Goal: Task Accomplishment & Management: Use online tool/utility

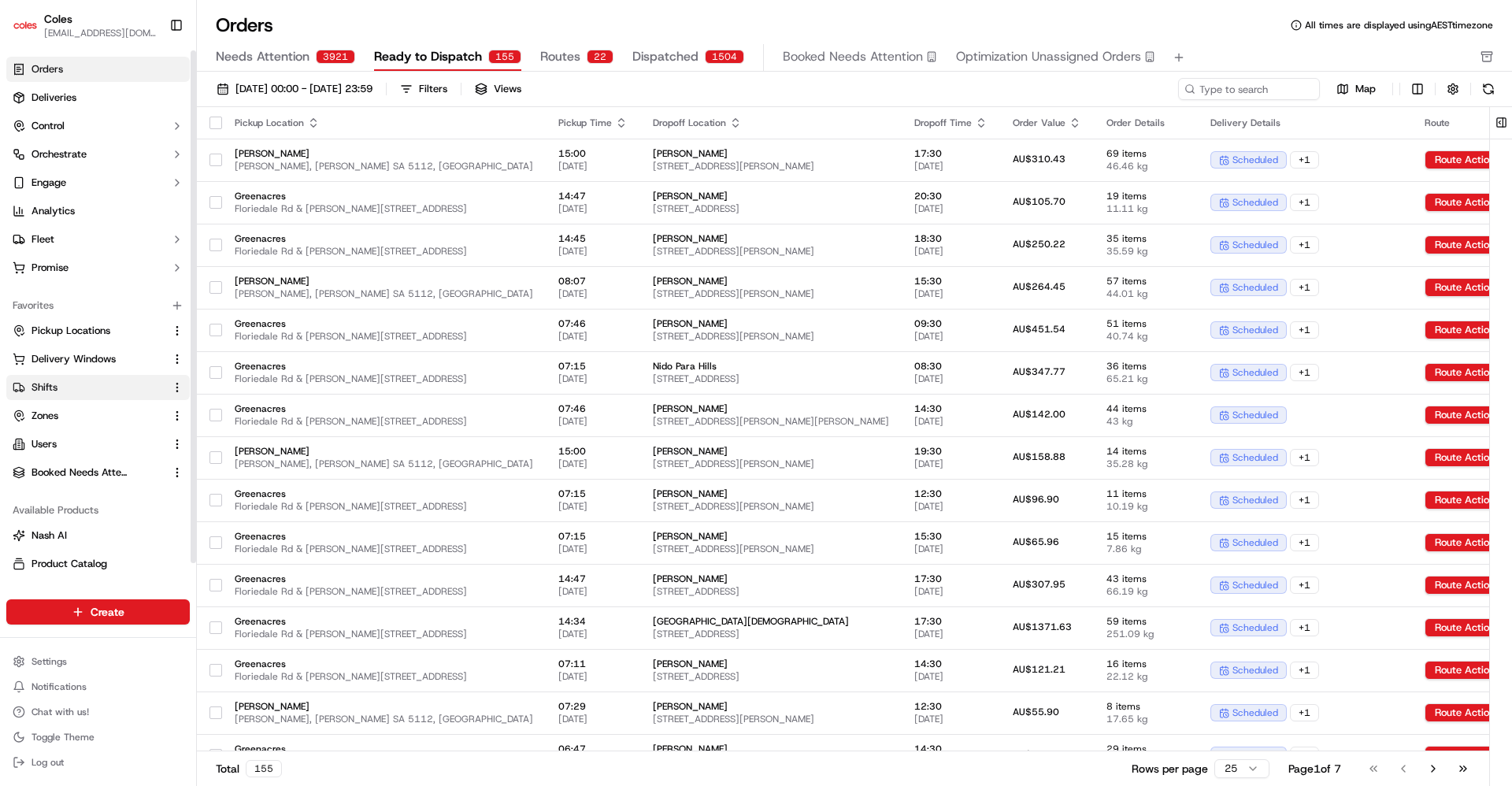
click at [54, 378] on button "Shifts" at bounding box center [98, 387] width 184 height 25
click at [40, 388] on span "Shifts" at bounding box center [44, 387] width 26 height 14
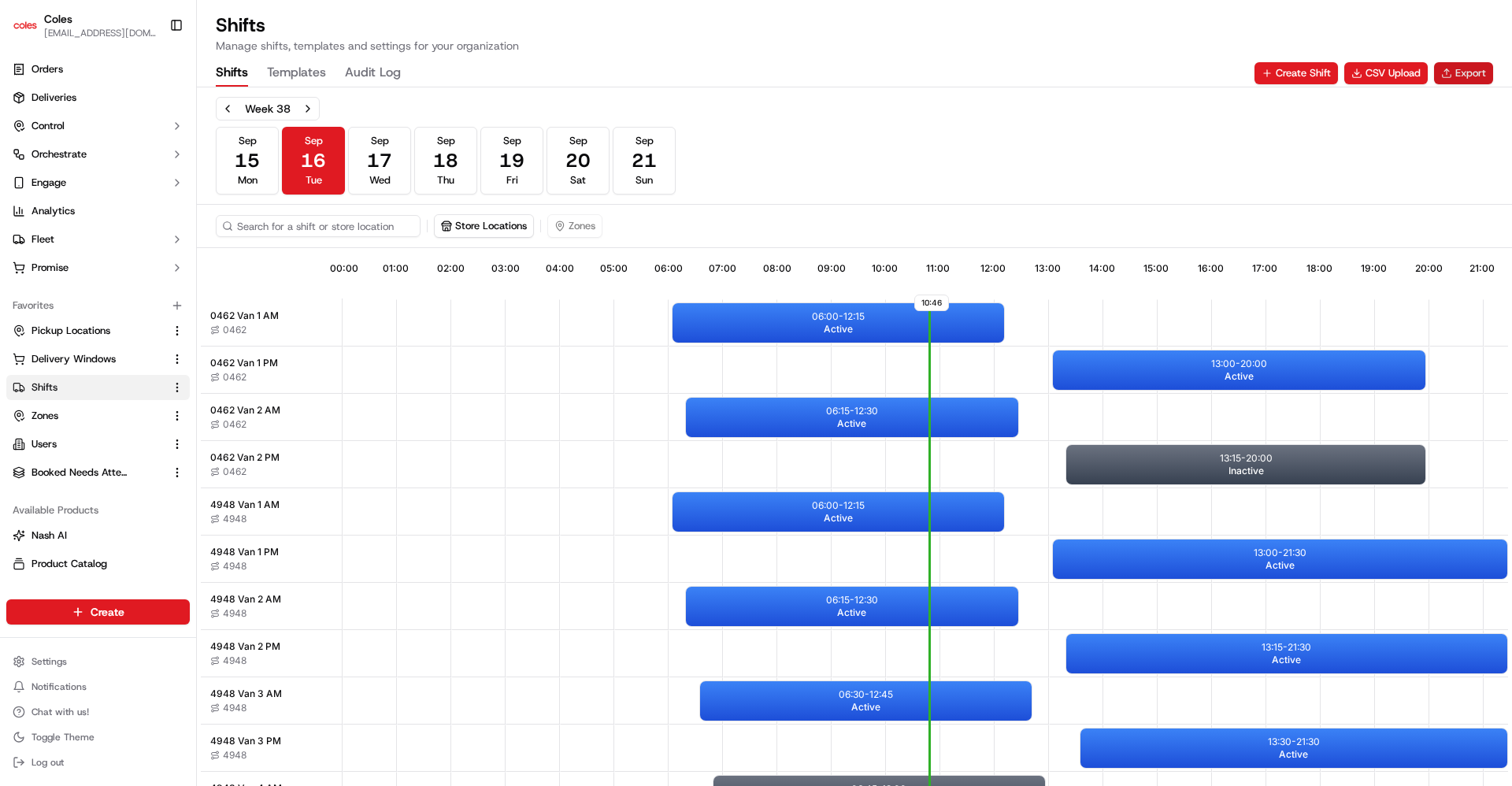
click at [1458, 71] on button "Export" at bounding box center [1463, 73] width 59 height 22
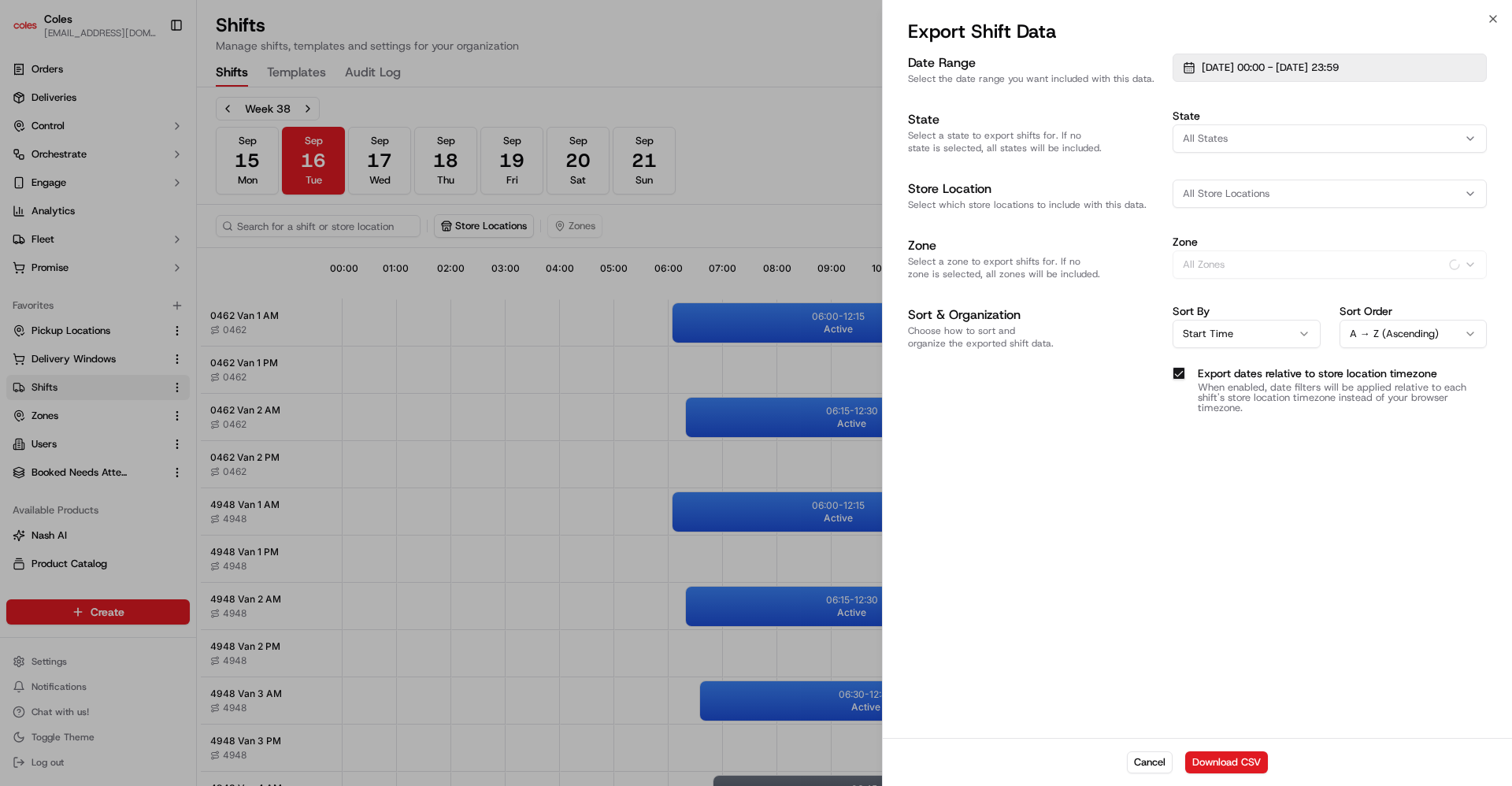
click at [1339, 66] on span "[DATE] 00:00 - [DATE] 23:59" at bounding box center [1269, 67] width 137 height 14
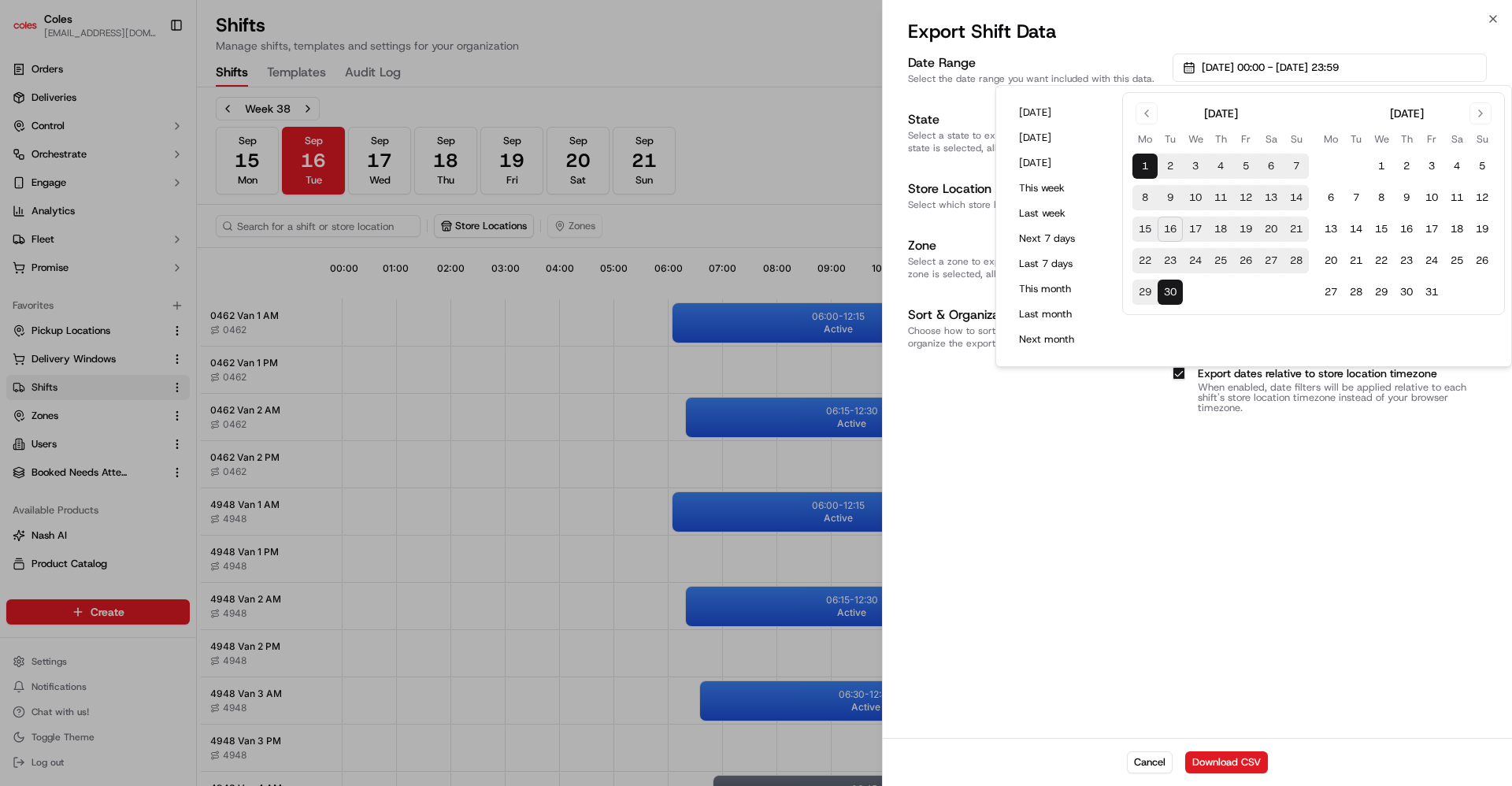
click at [1219, 229] on button "18" at bounding box center [1220, 229] width 25 height 25
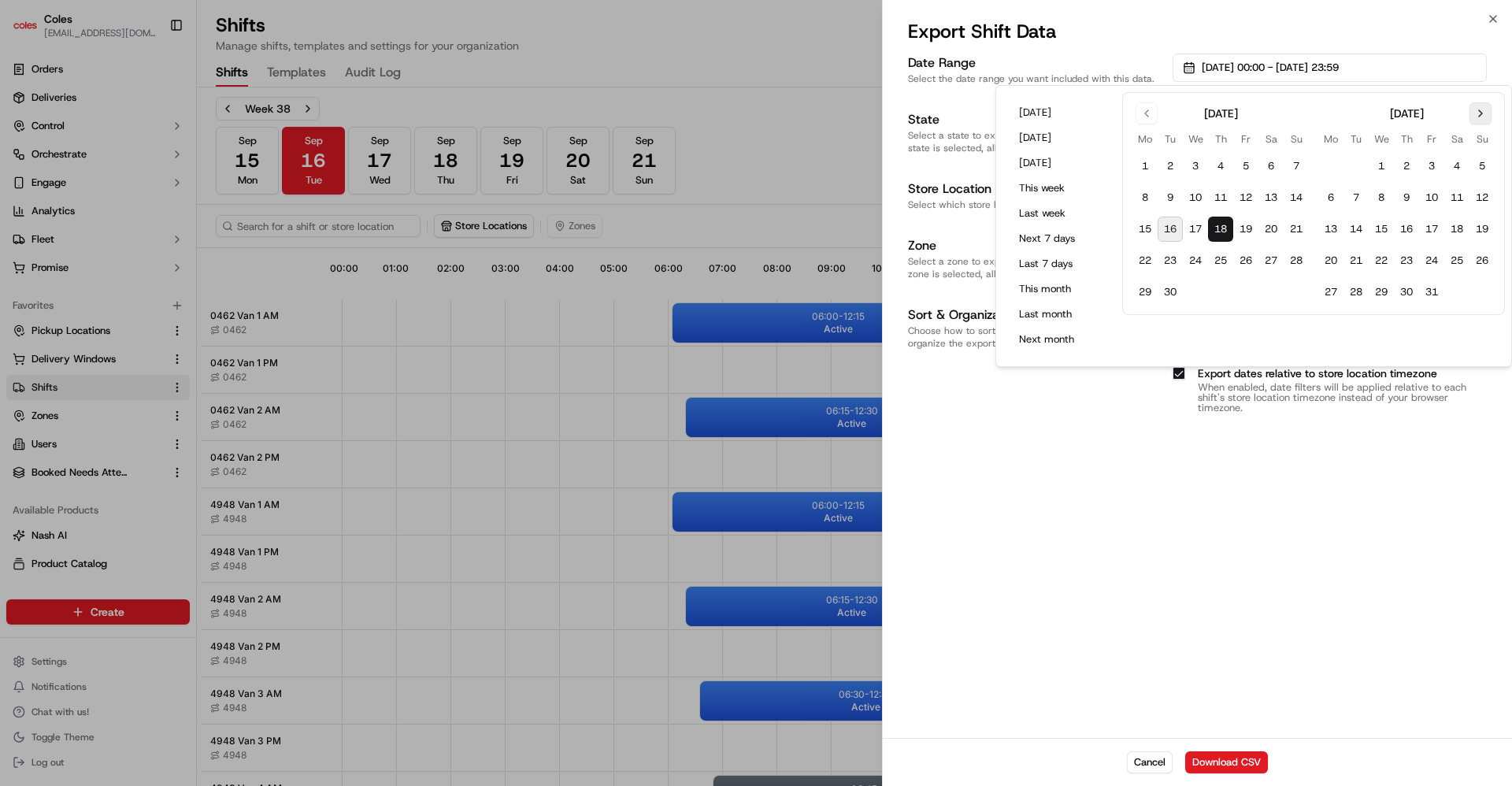
click at [1478, 110] on button "Go to next month" at bounding box center [1481, 113] width 22 height 22
click at [1460, 296] on button "31" at bounding box center [1456, 292] width 25 height 25
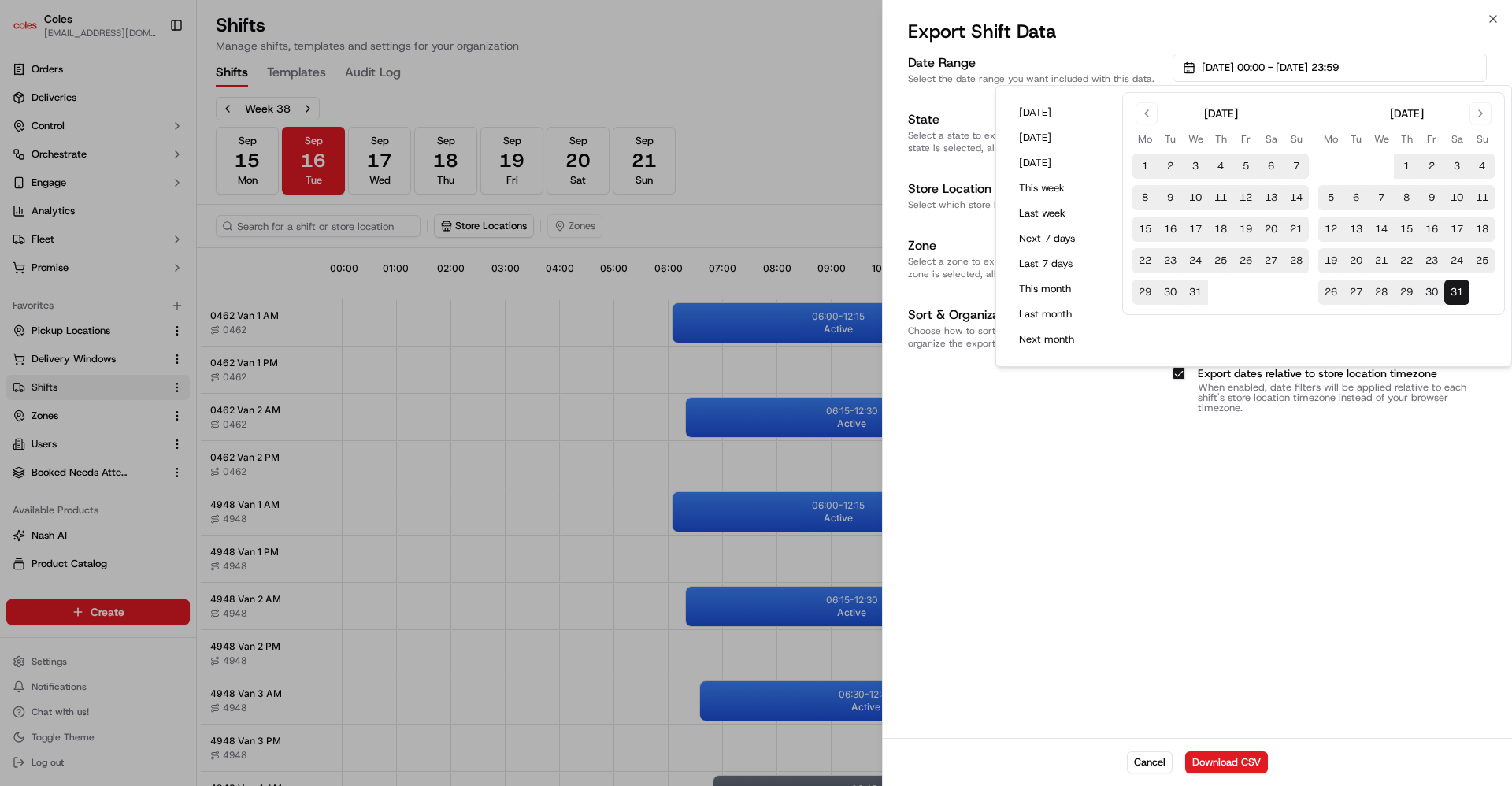
click at [1268, 497] on div "Date Range Select the date range you want included with this data. [DATE] 00:00…" at bounding box center [1197, 394] width 629 height 687
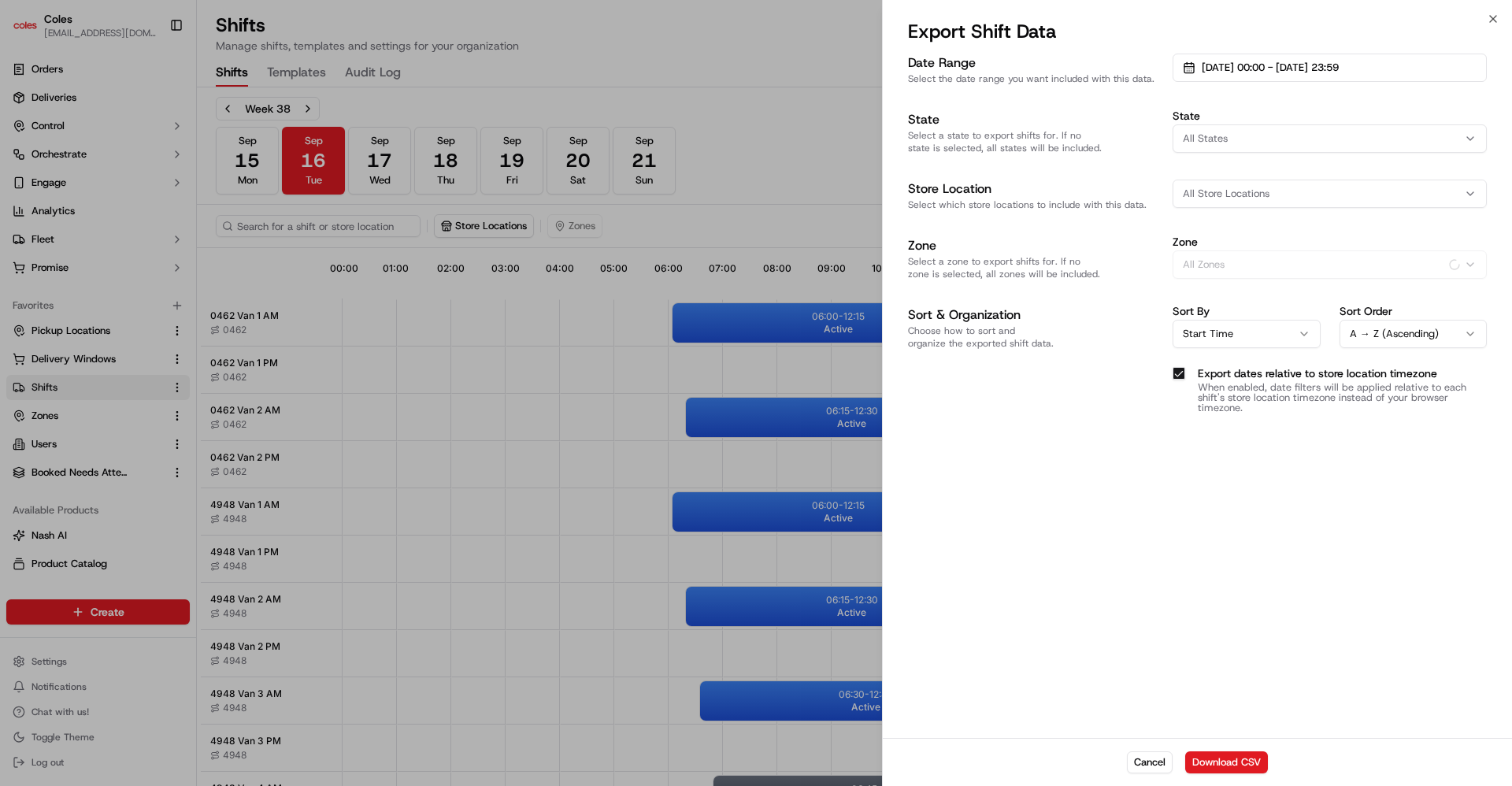
click at [1247, 187] on span "All Store Locations" at bounding box center [1226, 193] width 87 height 14
type input "4948"
click at [1242, 258] on span "Greenacres (4948)" at bounding box center [1295, 256] width 194 height 14
click at [1306, 196] on div at bounding box center [756, 393] width 1512 height 786
click at [1306, 196] on div "Greenacres (4948)" at bounding box center [1329, 194] width 306 height 24
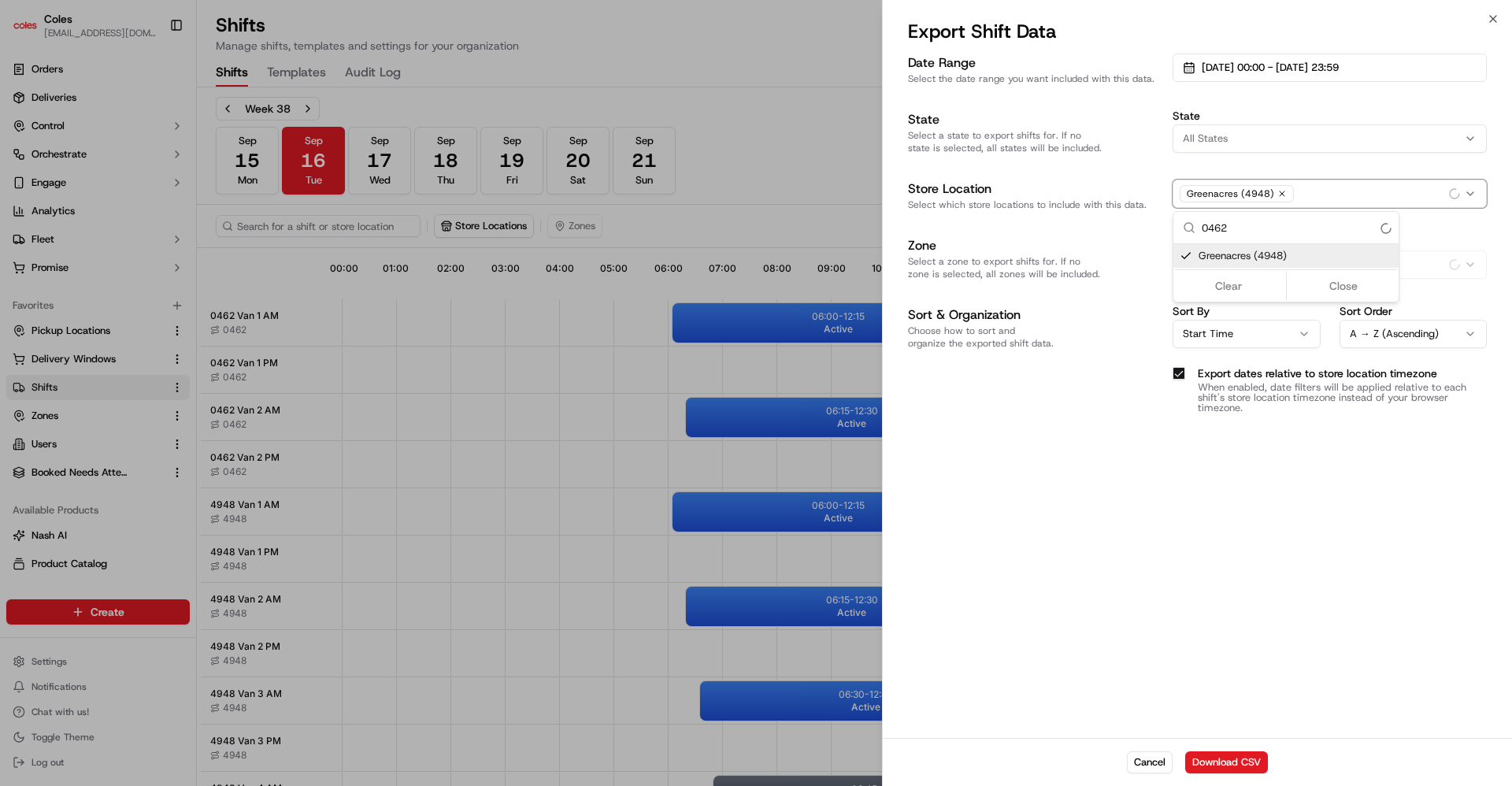
type input "0462"
click at [1222, 288] on div "Clear Close" at bounding box center [1285, 285] width 222 height 29
click at [1208, 513] on div at bounding box center [756, 393] width 1512 height 786
click at [1314, 194] on div "Greenacres (4948)" at bounding box center [1329, 194] width 306 height 24
click at [1149, 767] on div at bounding box center [756, 393] width 1512 height 786
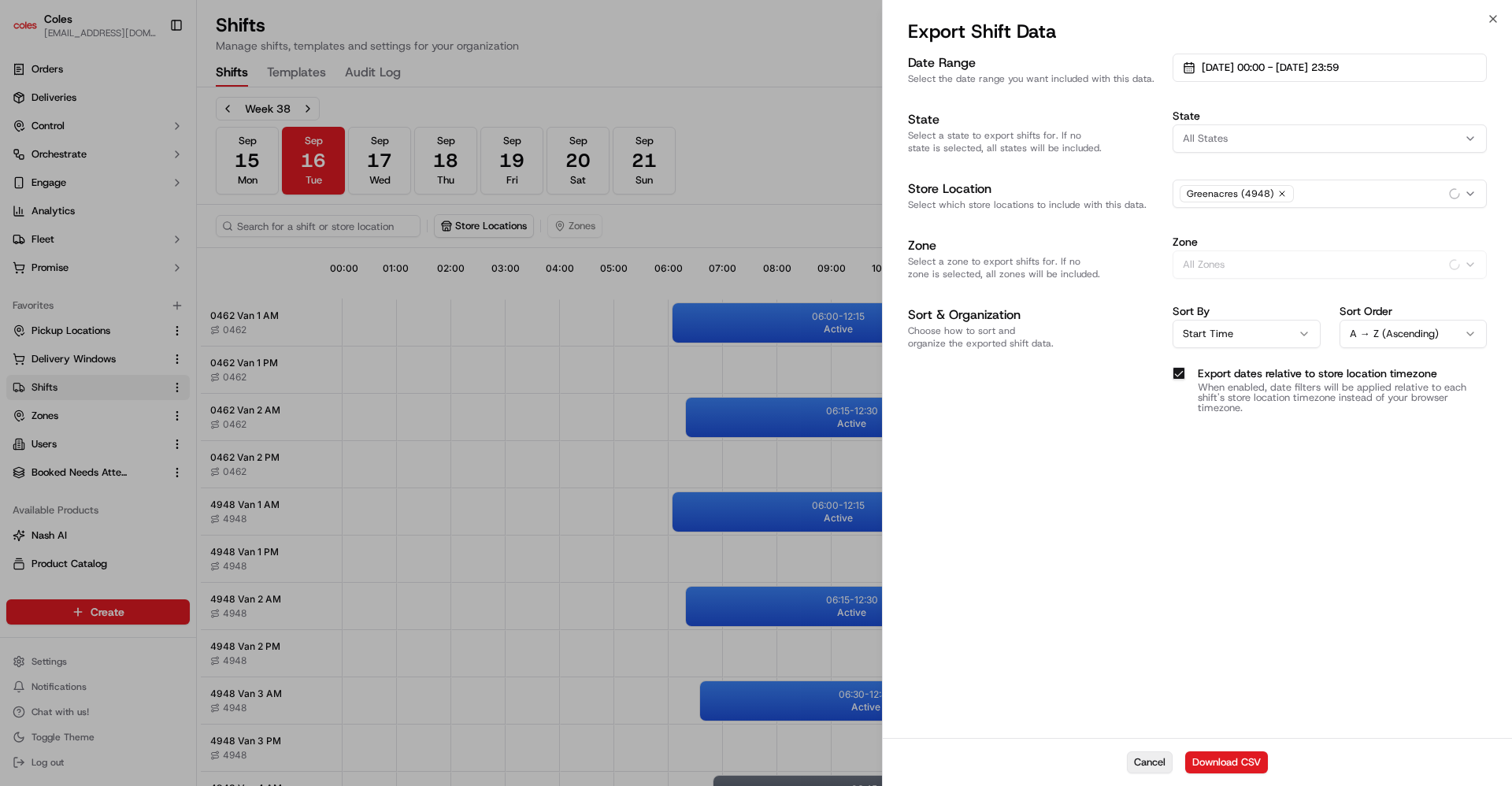
click at [1150, 757] on button "Cancel" at bounding box center [1149, 762] width 46 height 22
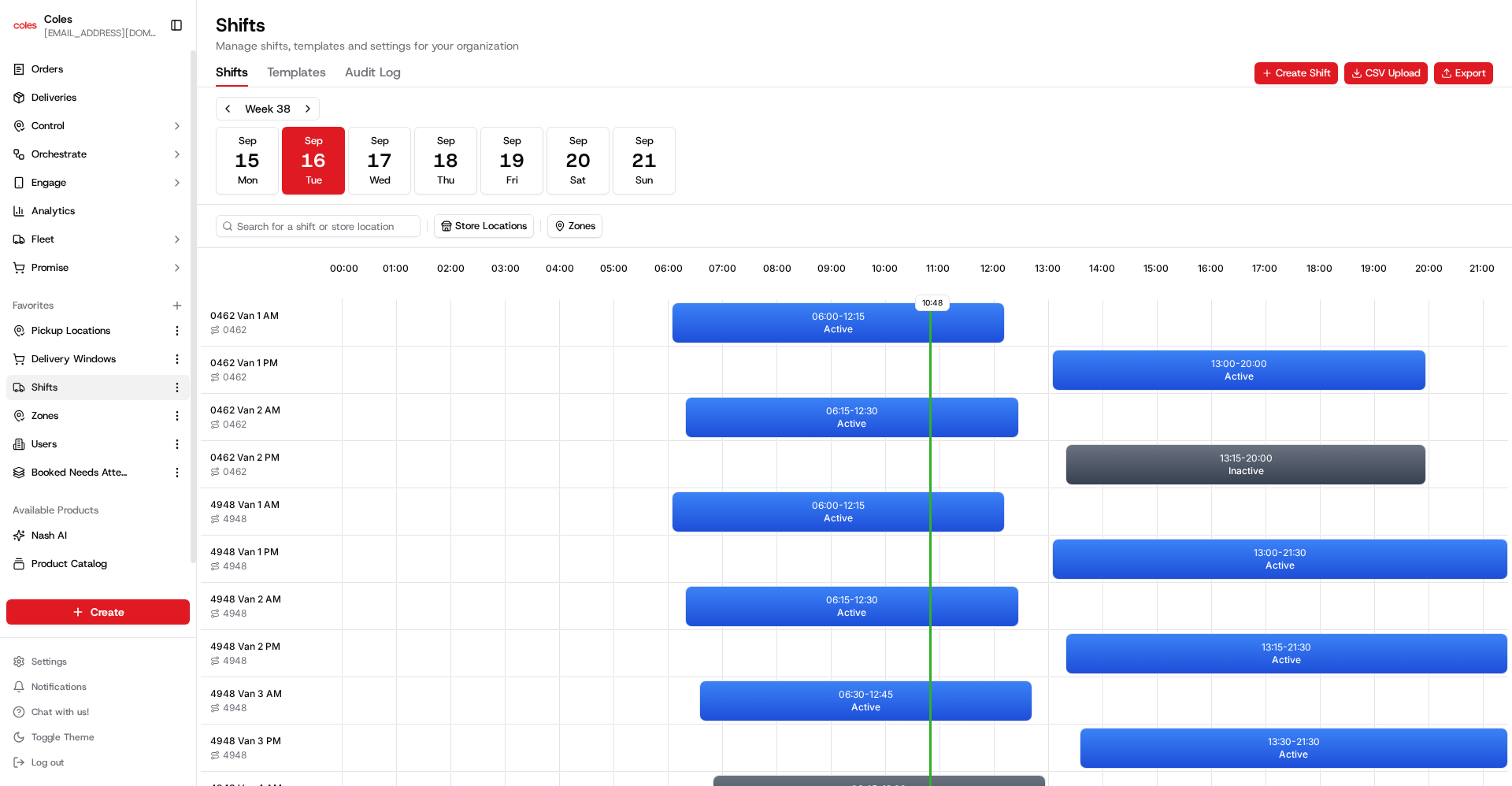
click at [53, 388] on span "Shifts" at bounding box center [44, 387] width 26 height 14
click at [1453, 77] on button "Export" at bounding box center [1463, 73] width 59 height 22
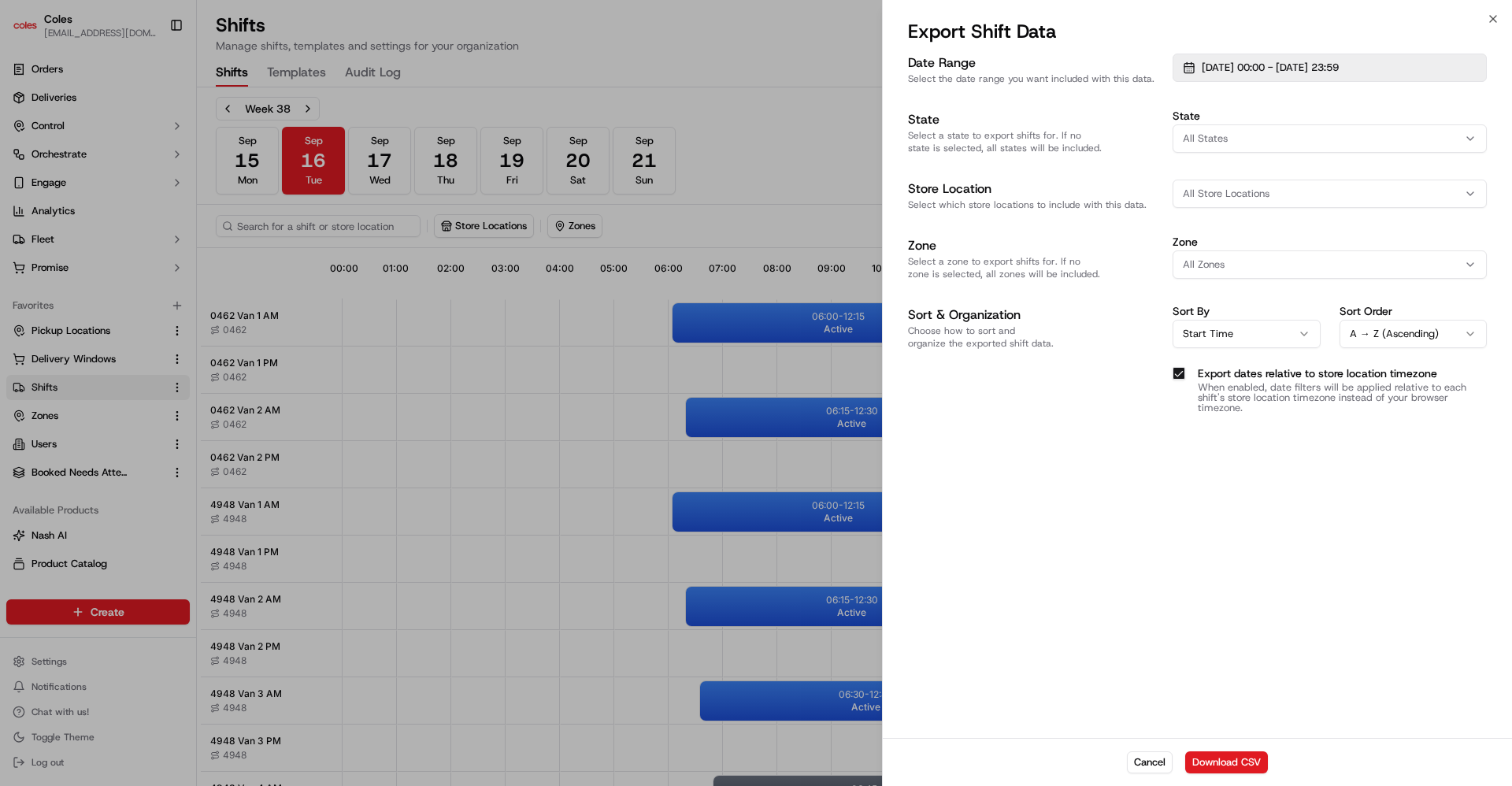
click at [1292, 62] on span "[DATE] 00:00 - [DATE] 23:59" at bounding box center [1269, 67] width 137 height 14
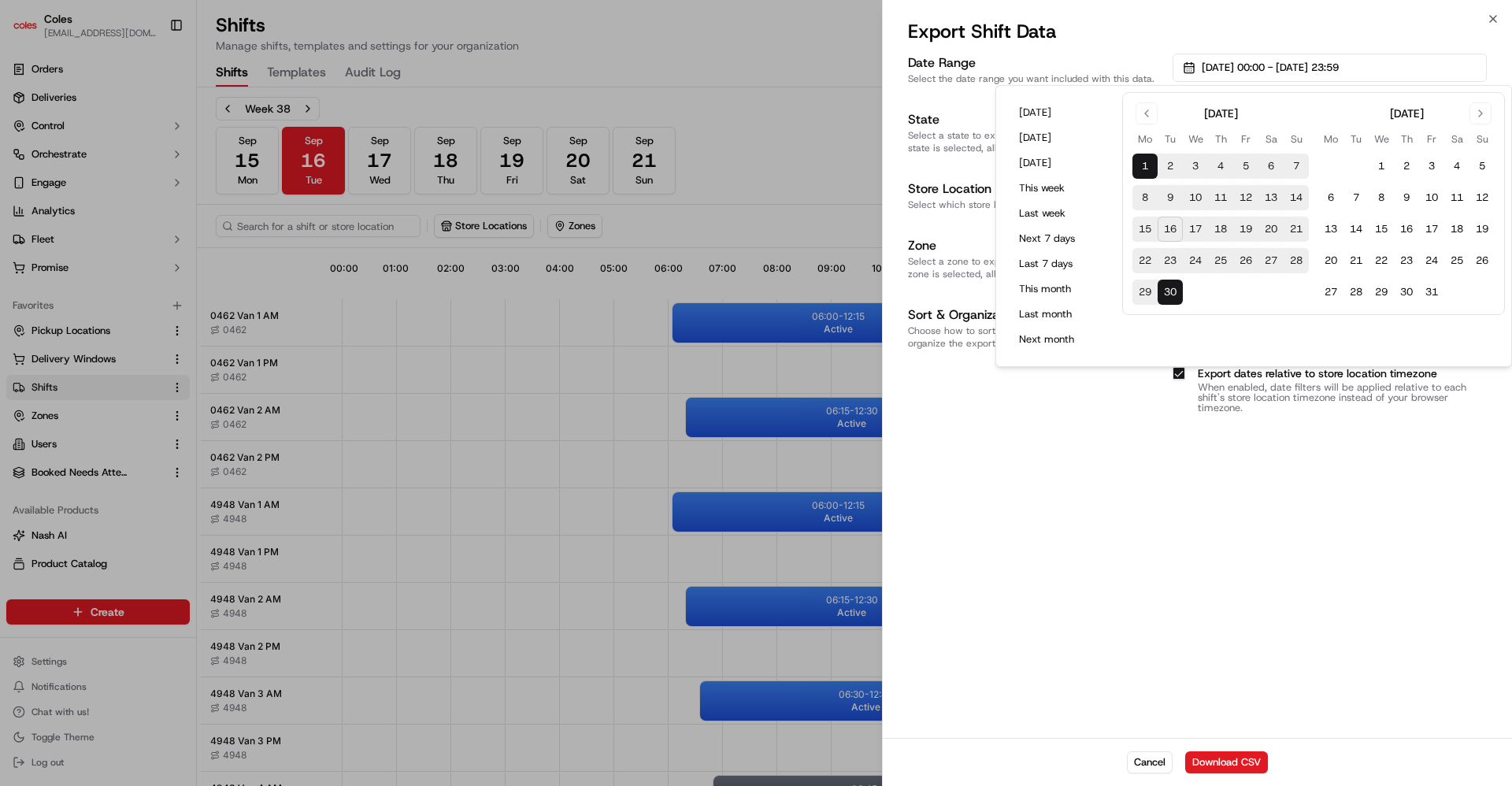
click at [1193, 229] on button "17" at bounding box center [1195, 229] width 25 height 25
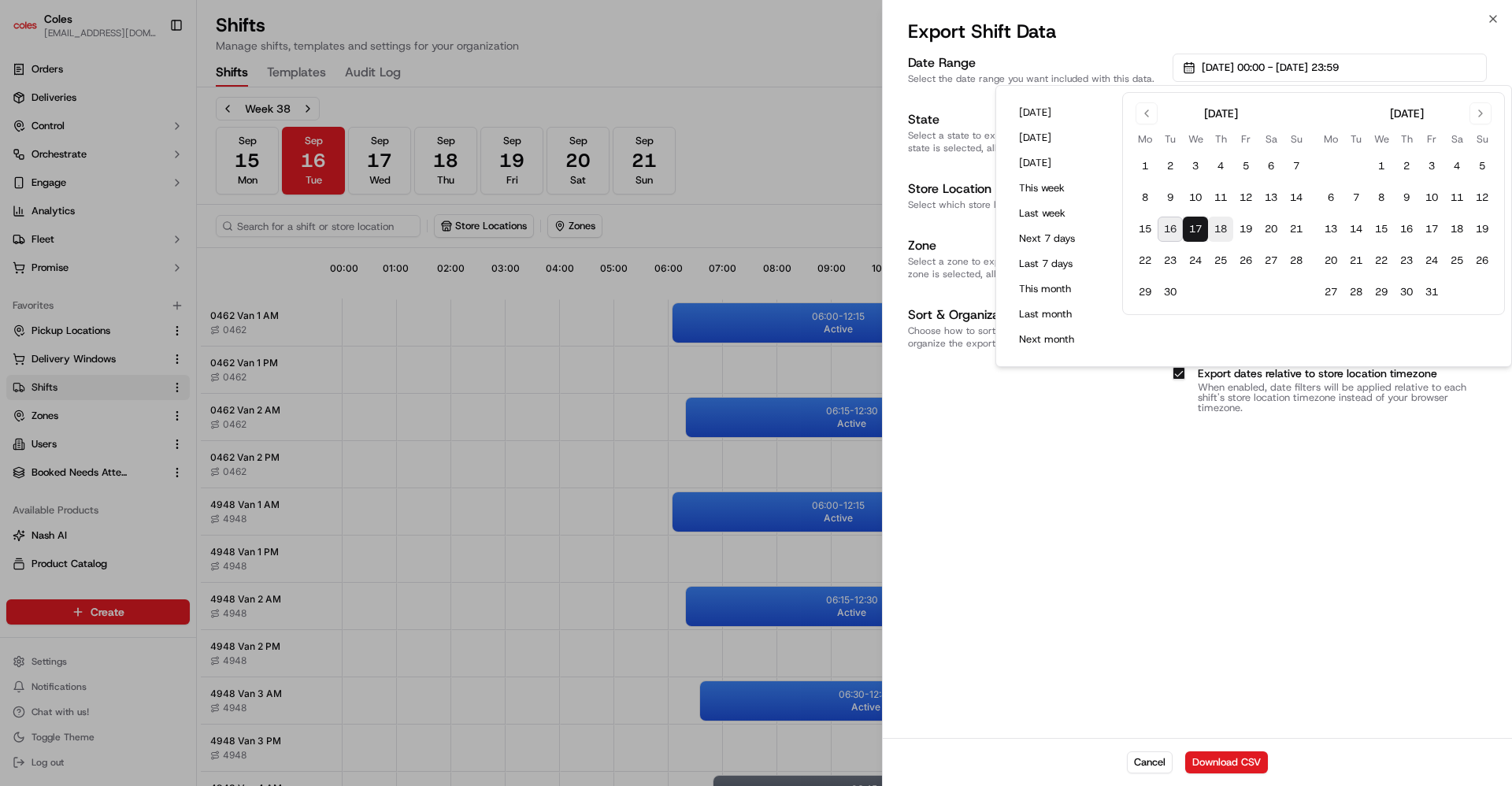
click at [1223, 231] on button "18" at bounding box center [1220, 229] width 25 height 25
click at [1222, 227] on button "18" at bounding box center [1220, 229] width 25 height 25
click at [1482, 106] on button "Go to next month" at bounding box center [1481, 113] width 22 height 22
click at [1481, 112] on button "Go to next month" at bounding box center [1481, 113] width 22 height 22
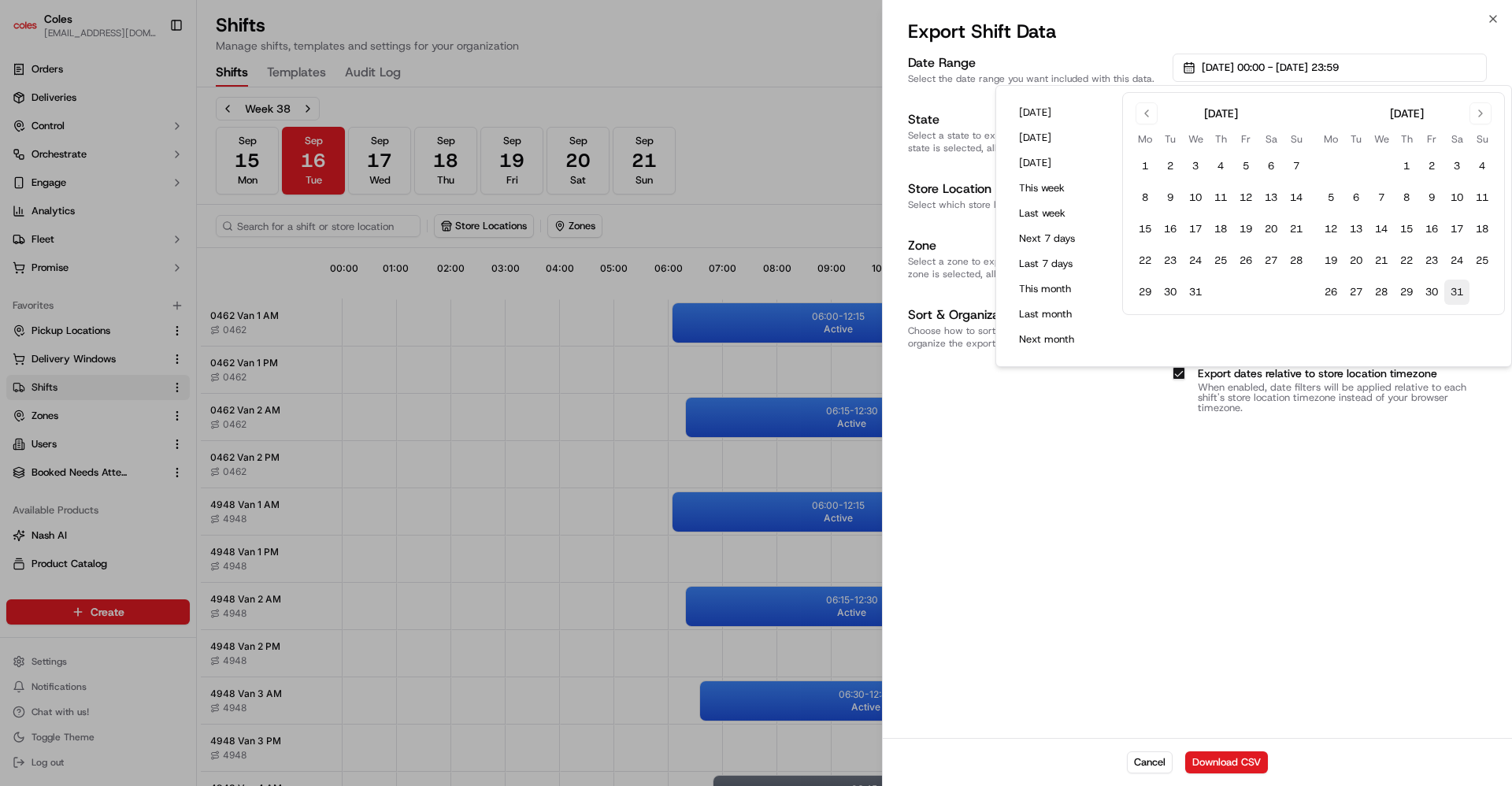
click at [1459, 293] on button "31" at bounding box center [1456, 292] width 25 height 25
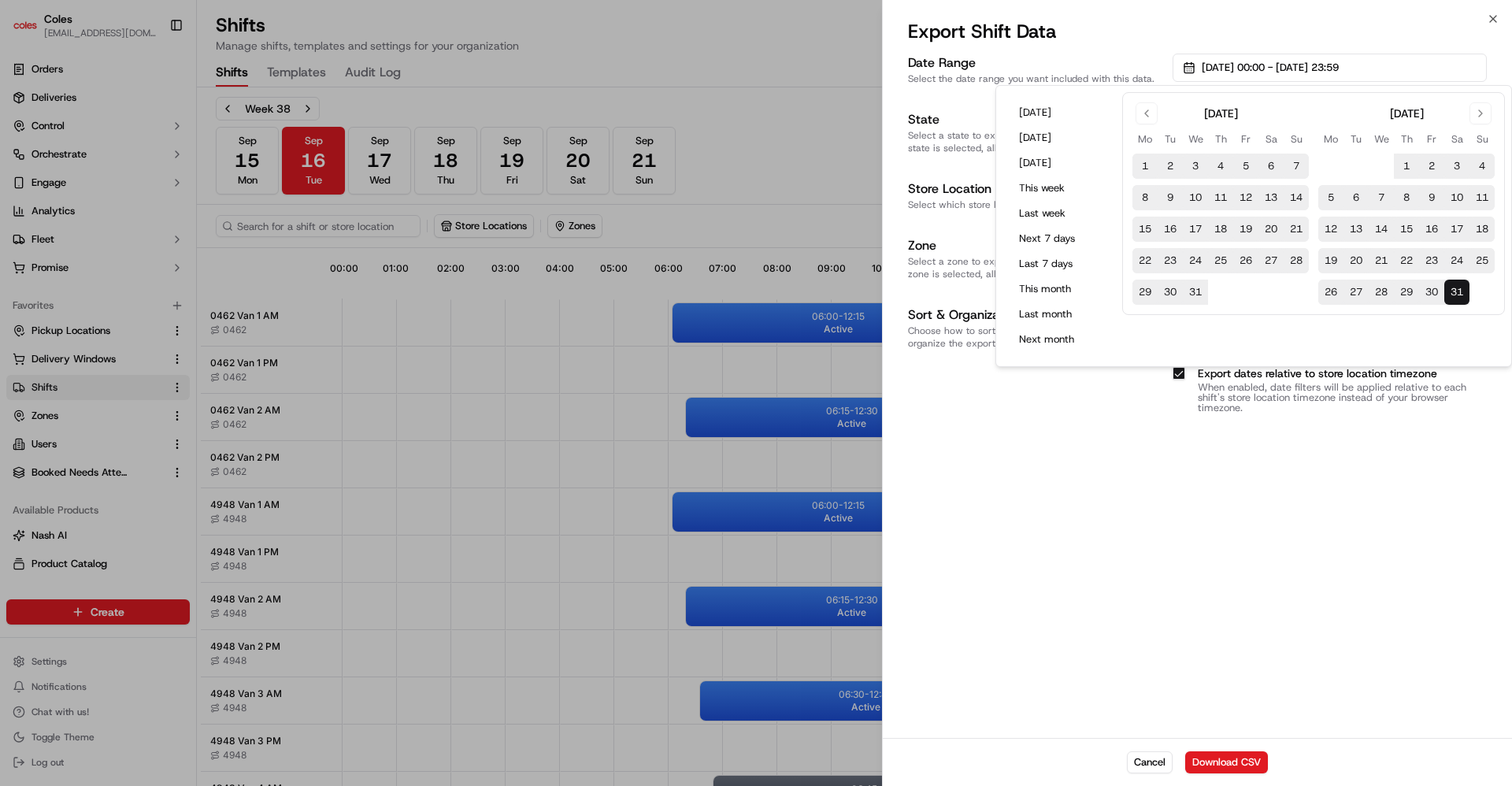
click at [1181, 542] on div "Date Range Select the date range you want included with this data. [DATE] 00:00…" at bounding box center [1197, 394] width 629 height 687
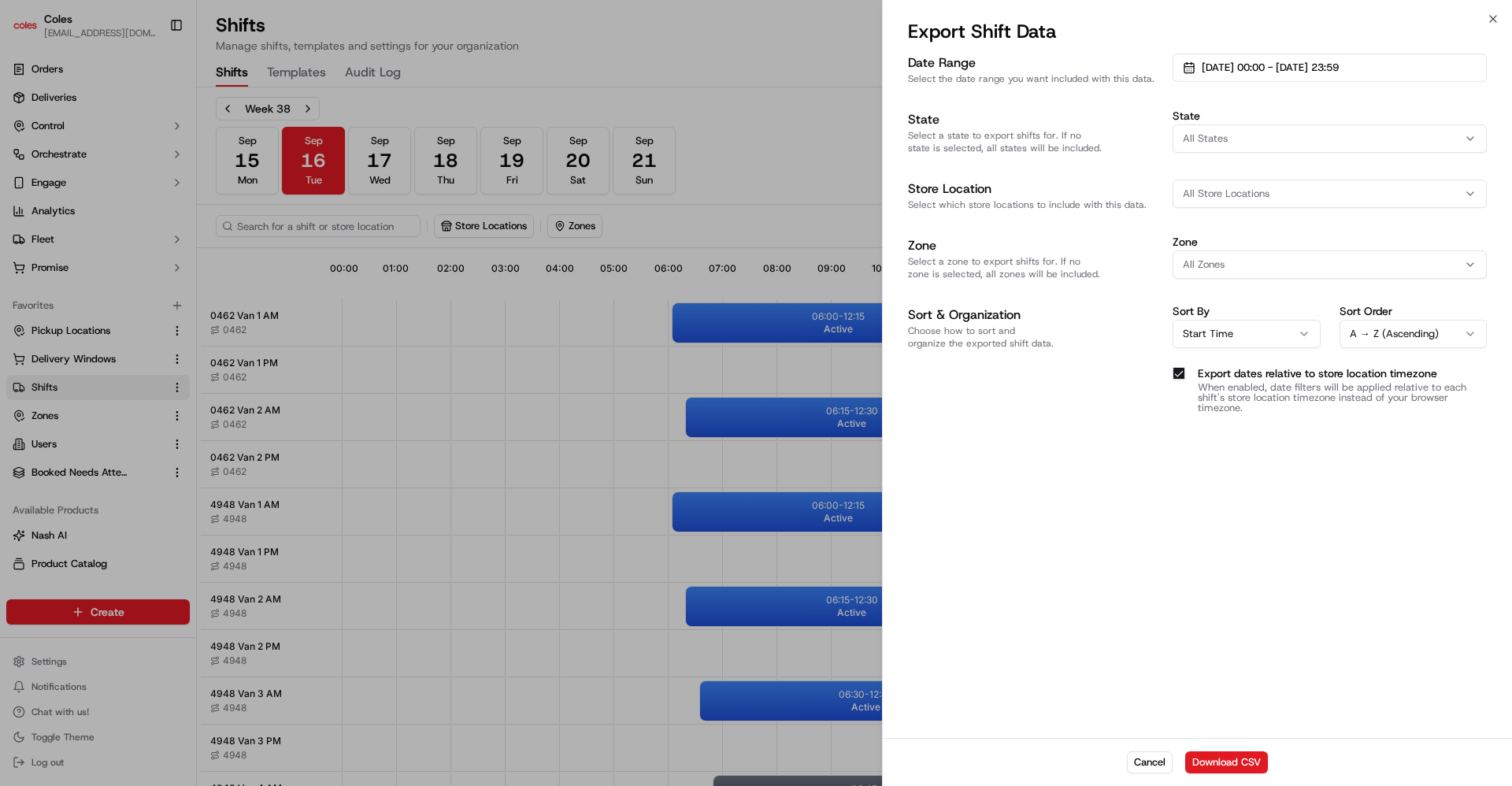
click at [1230, 206] on button "All Store Locations" at bounding box center [1329, 194] width 315 height 29
type input "0462"
click at [1270, 251] on span "[PERSON_NAME] (0462)" at bounding box center [1295, 256] width 194 height 14
click at [1304, 191] on div at bounding box center [756, 393] width 1512 height 786
click at [1304, 191] on div "[PERSON_NAME] (0462)" at bounding box center [1329, 194] width 306 height 24
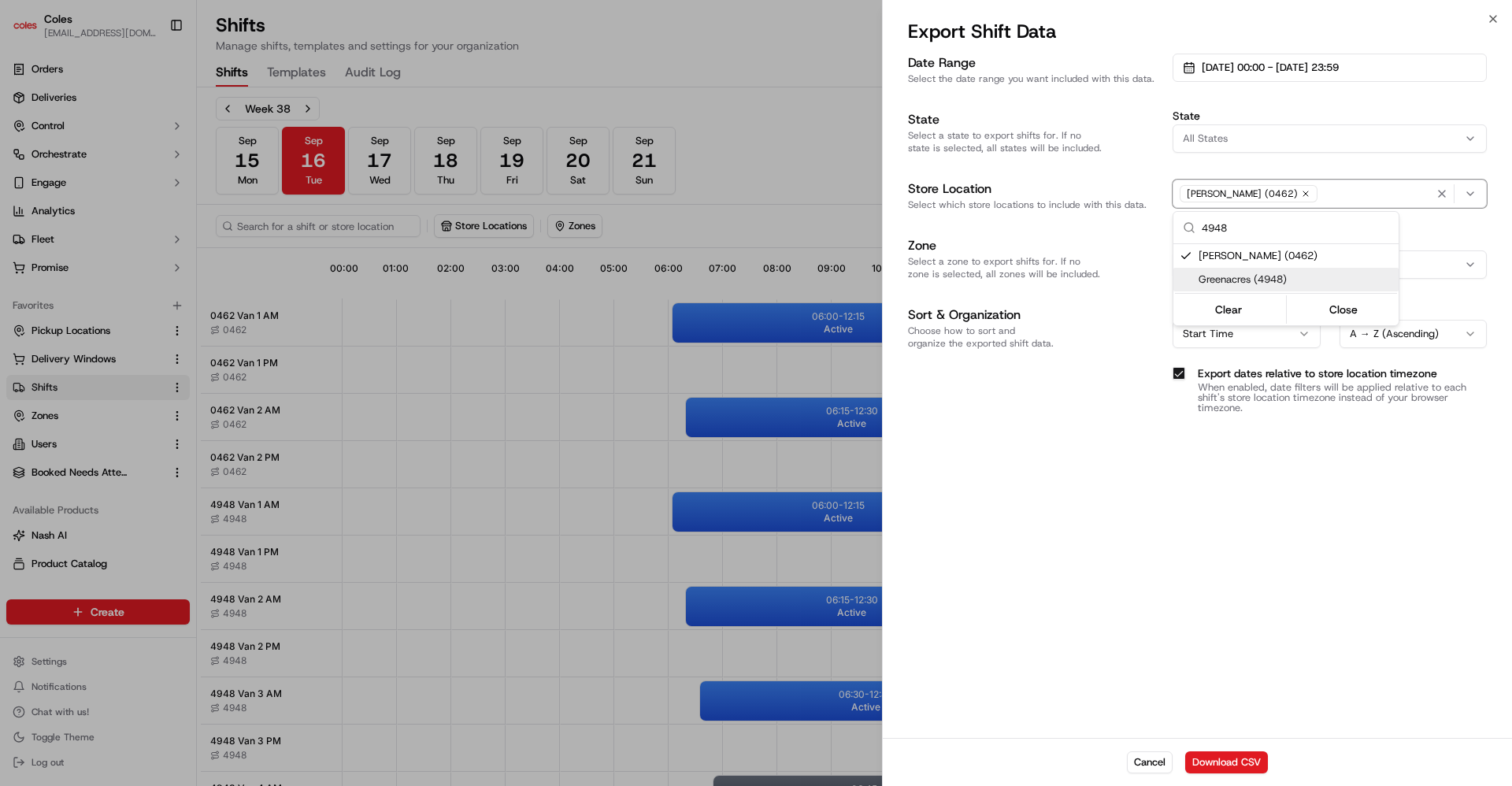
type input "4948"
click at [1255, 272] on span "Greenacres (4948)" at bounding box center [1295, 279] width 194 height 14
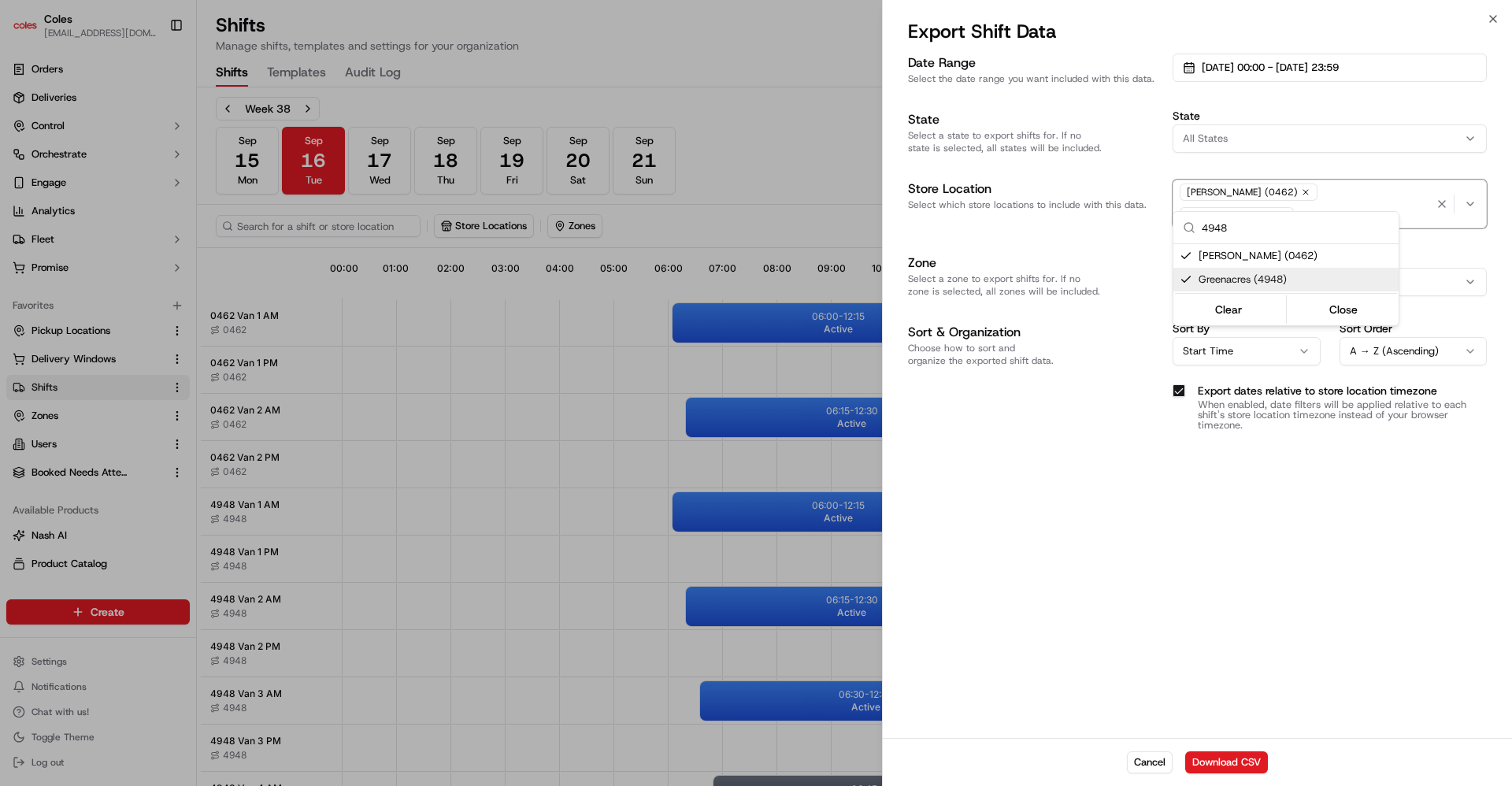
click at [1217, 473] on div at bounding box center [756, 393] width 1512 height 786
click at [1204, 757] on button "Download CSV" at bounding box center [1227, 762] width 83 height 22
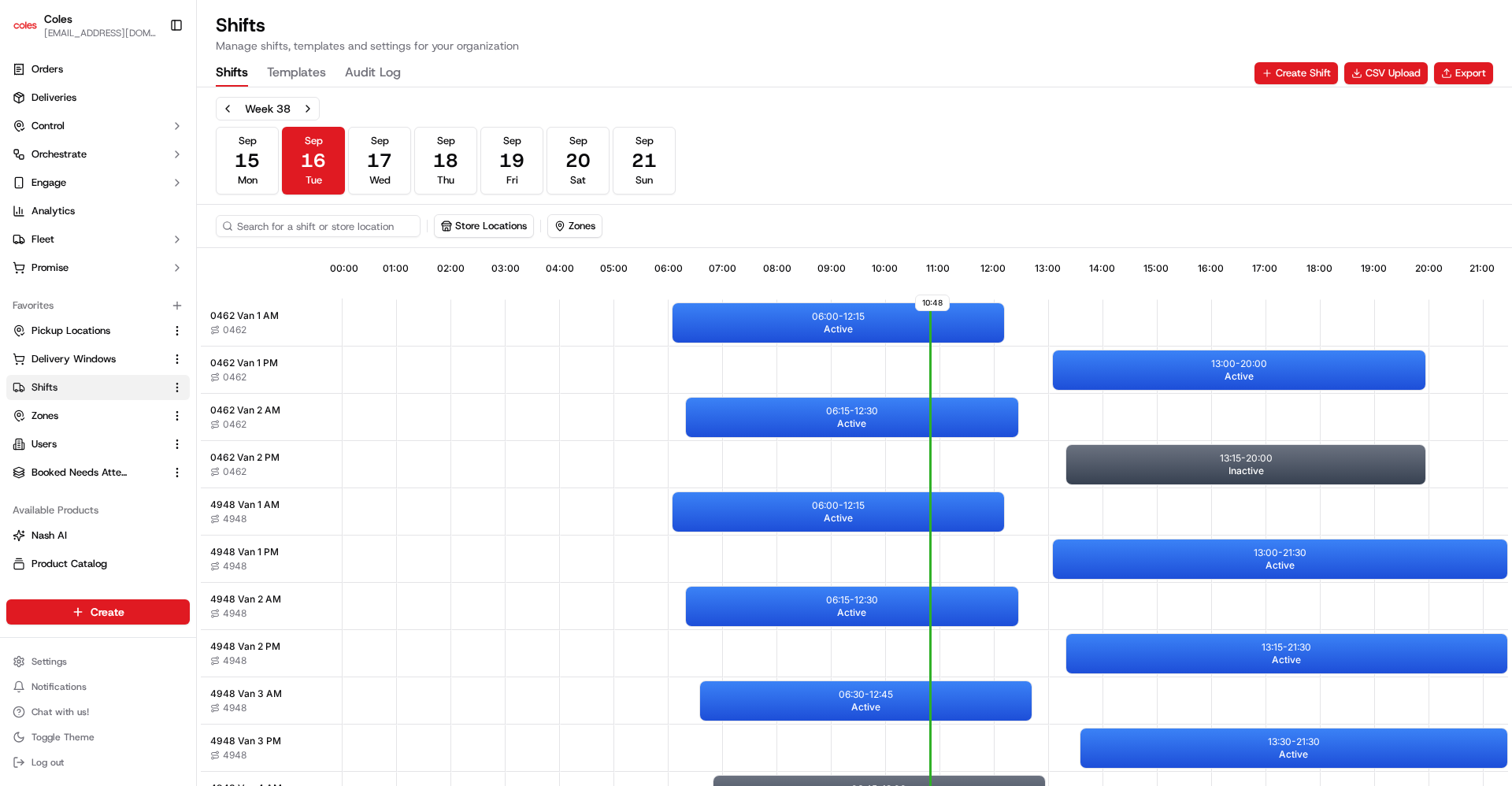
drag, startPoint x: 957, startPoint y: 6, endPoint x: 992, endPoint y: 6, distance: 35.0
click at [957, 6] on div "Shifts Manage shifts, templates and settings for your organization Shifts Templ…" at bounding box center [853, 43] width 1315 height 88
click at [1464, 67] on button "Export" at bounding box center [1463, 73] width 59 height 22
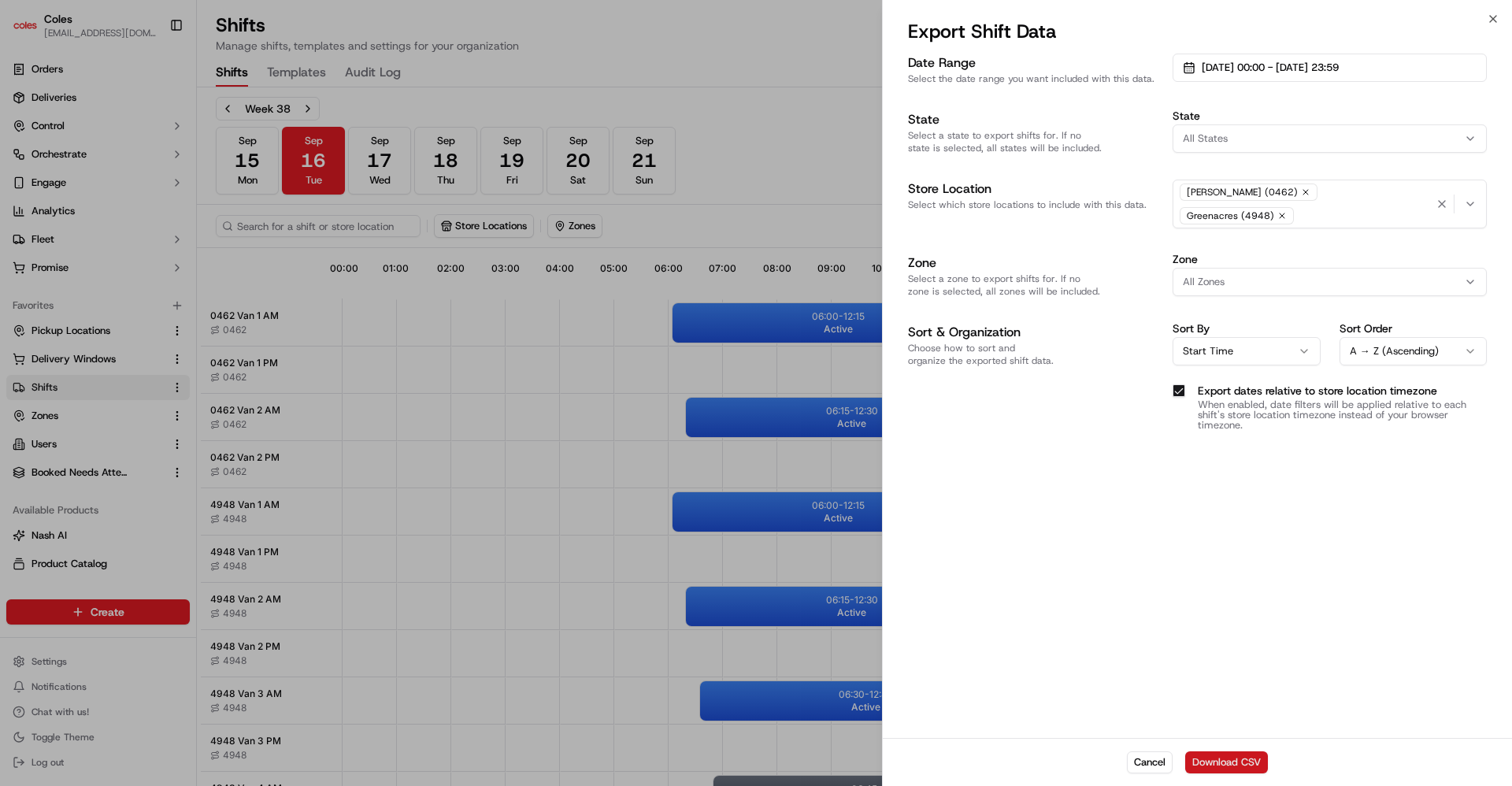
click at [1229, 756] on button "Download CSV" at bounding box center [1227, 762] width 83 height 22
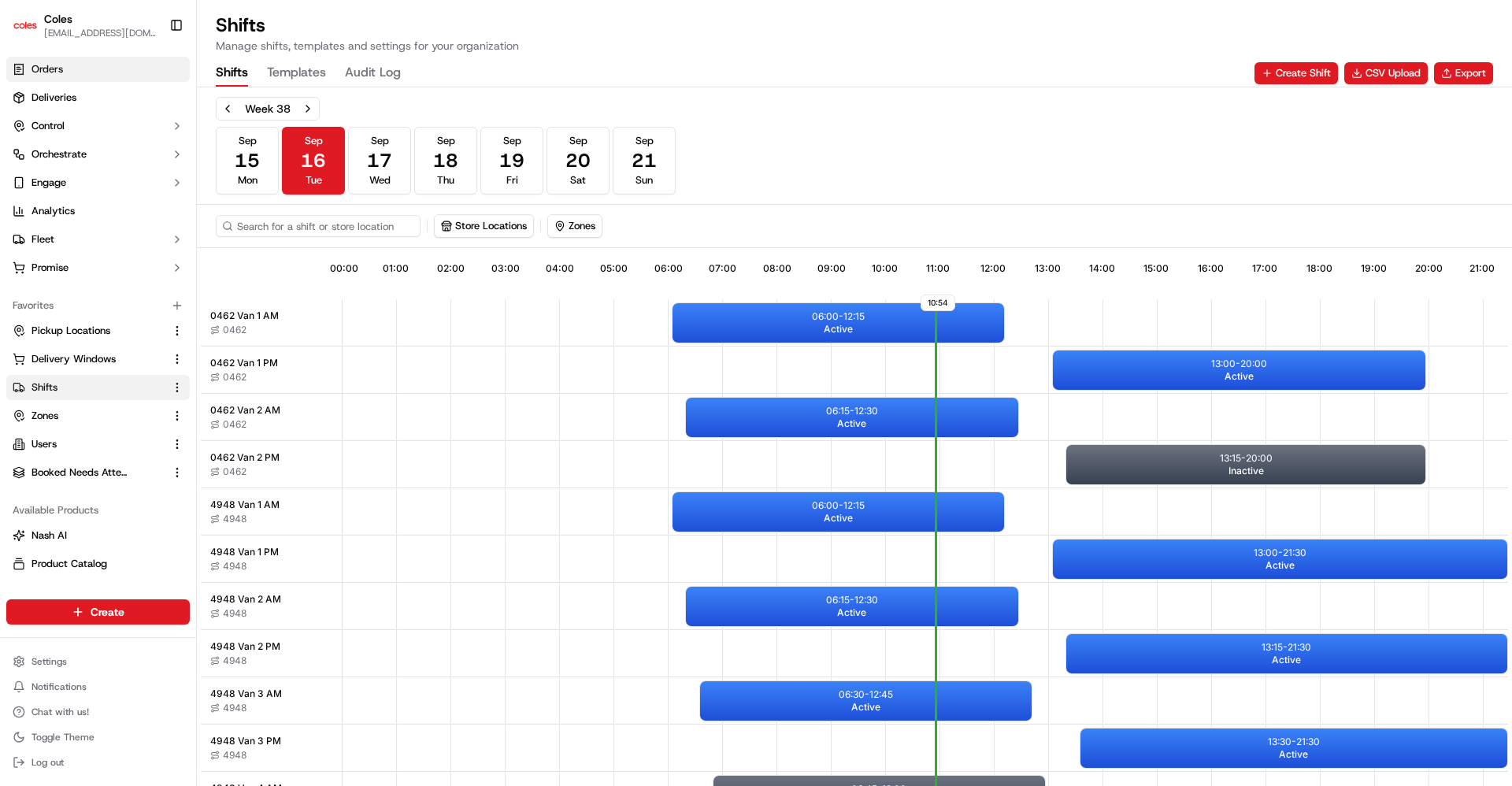
click at [61, 68] on span "Orders" at bounding box center [47, 68] width 31 height 14
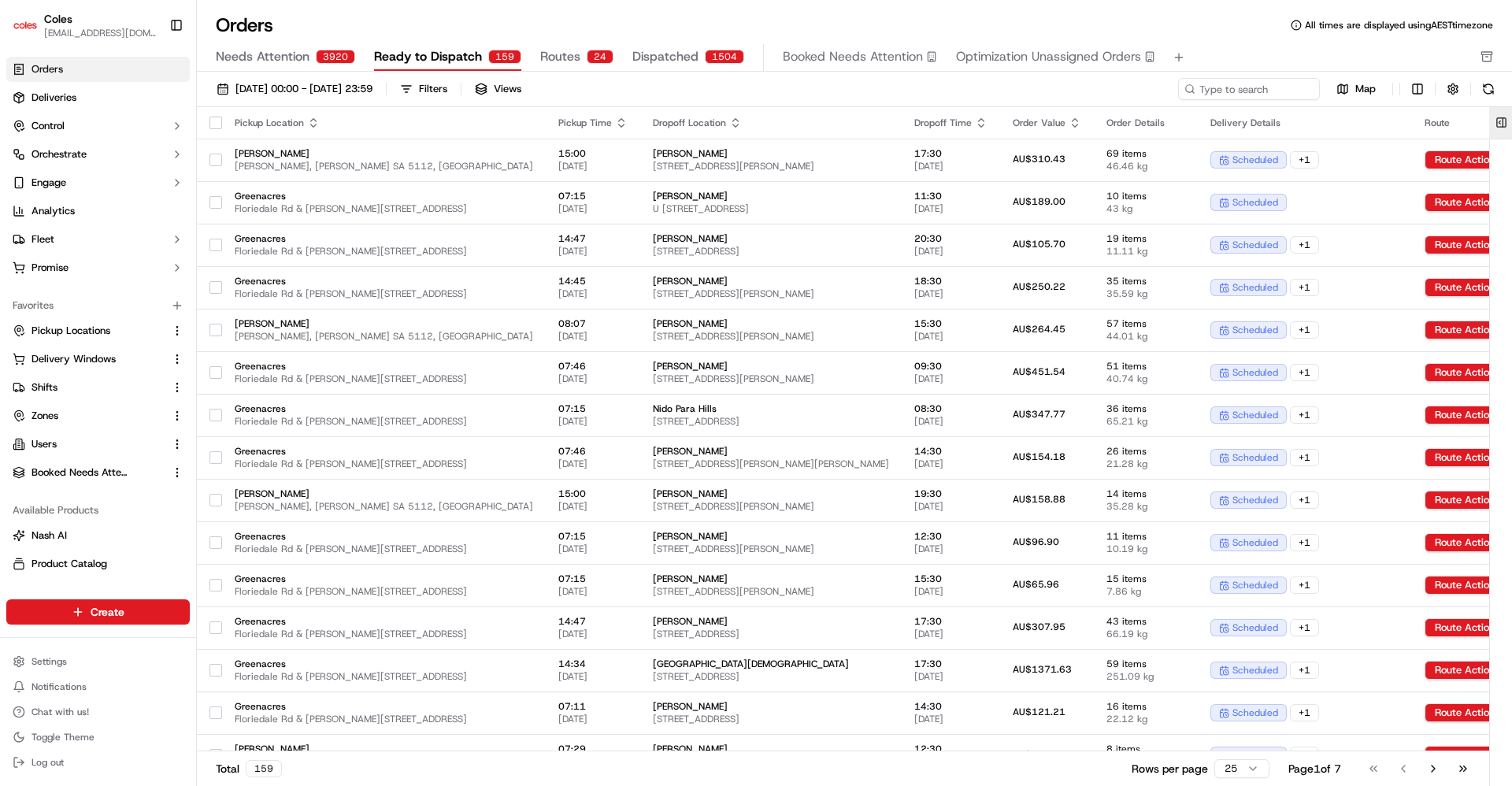
click at [1499, 120] on button at bounding box center [1501, 123] width 26 height 31
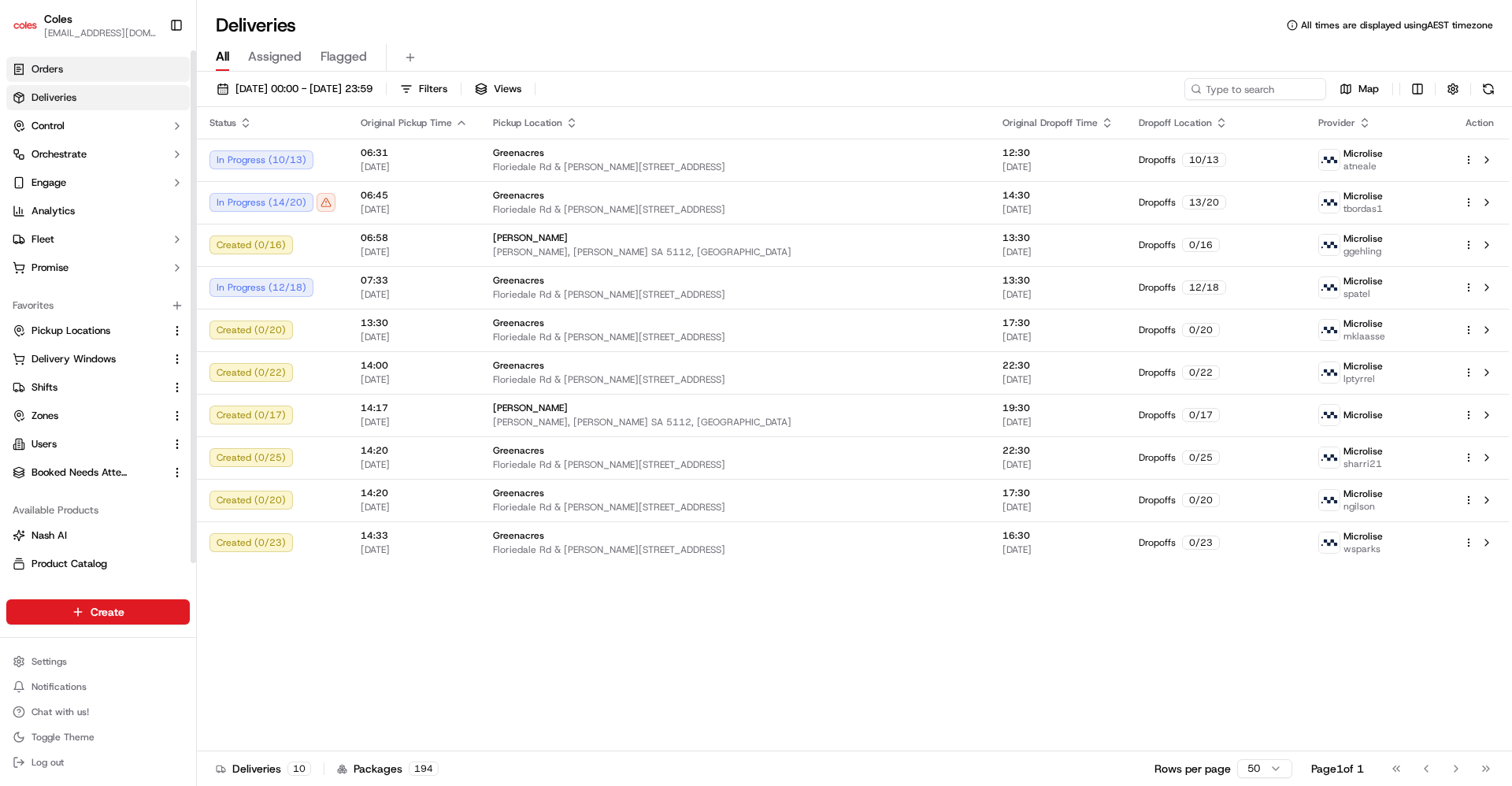
click at [60, 73] on span "Orders" at bounding box center [47, 68] width 31 height 14
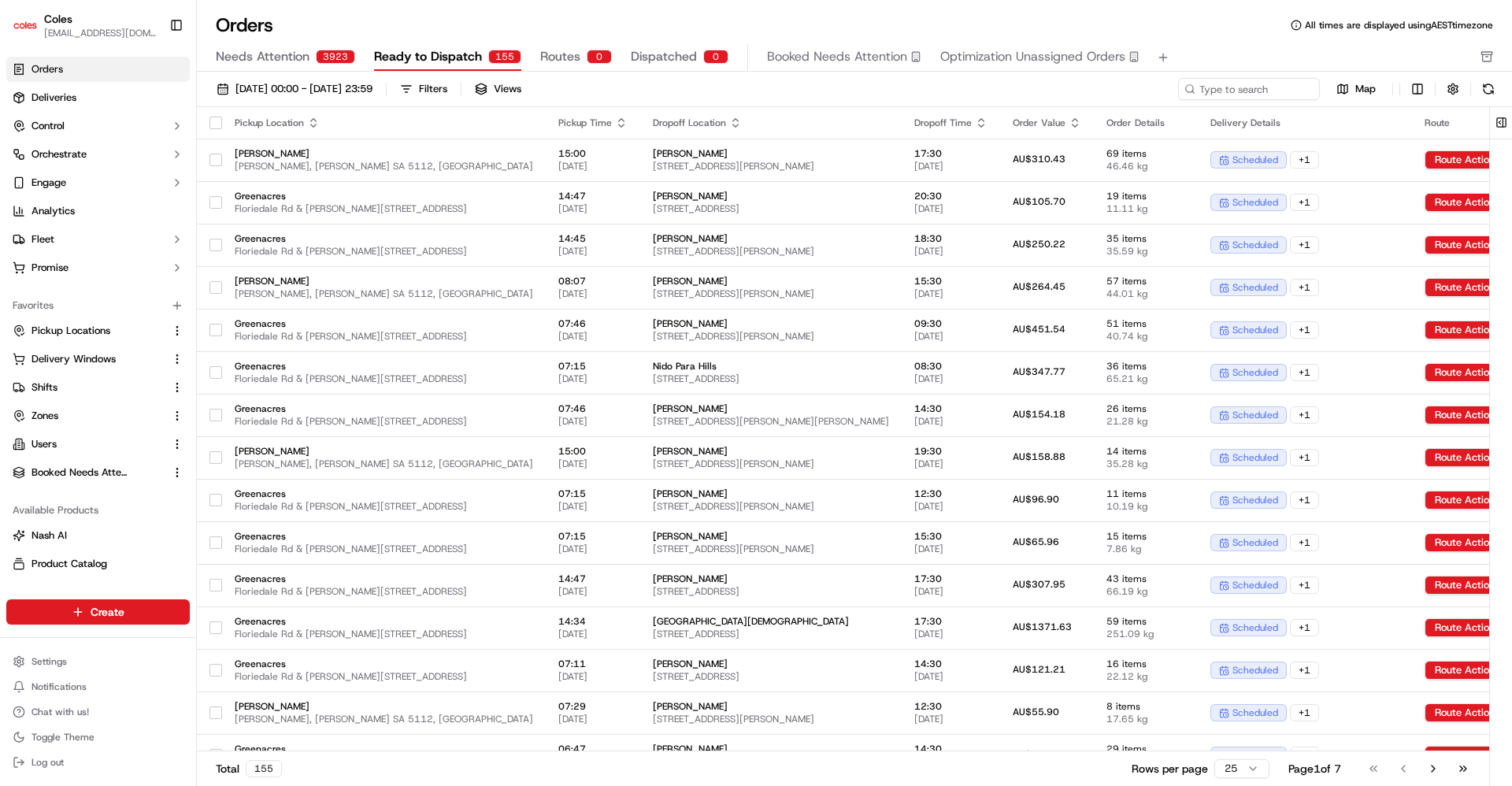
click at [556, 61] on span "Routes" at bounding box center [561, 56] width 41 height 18
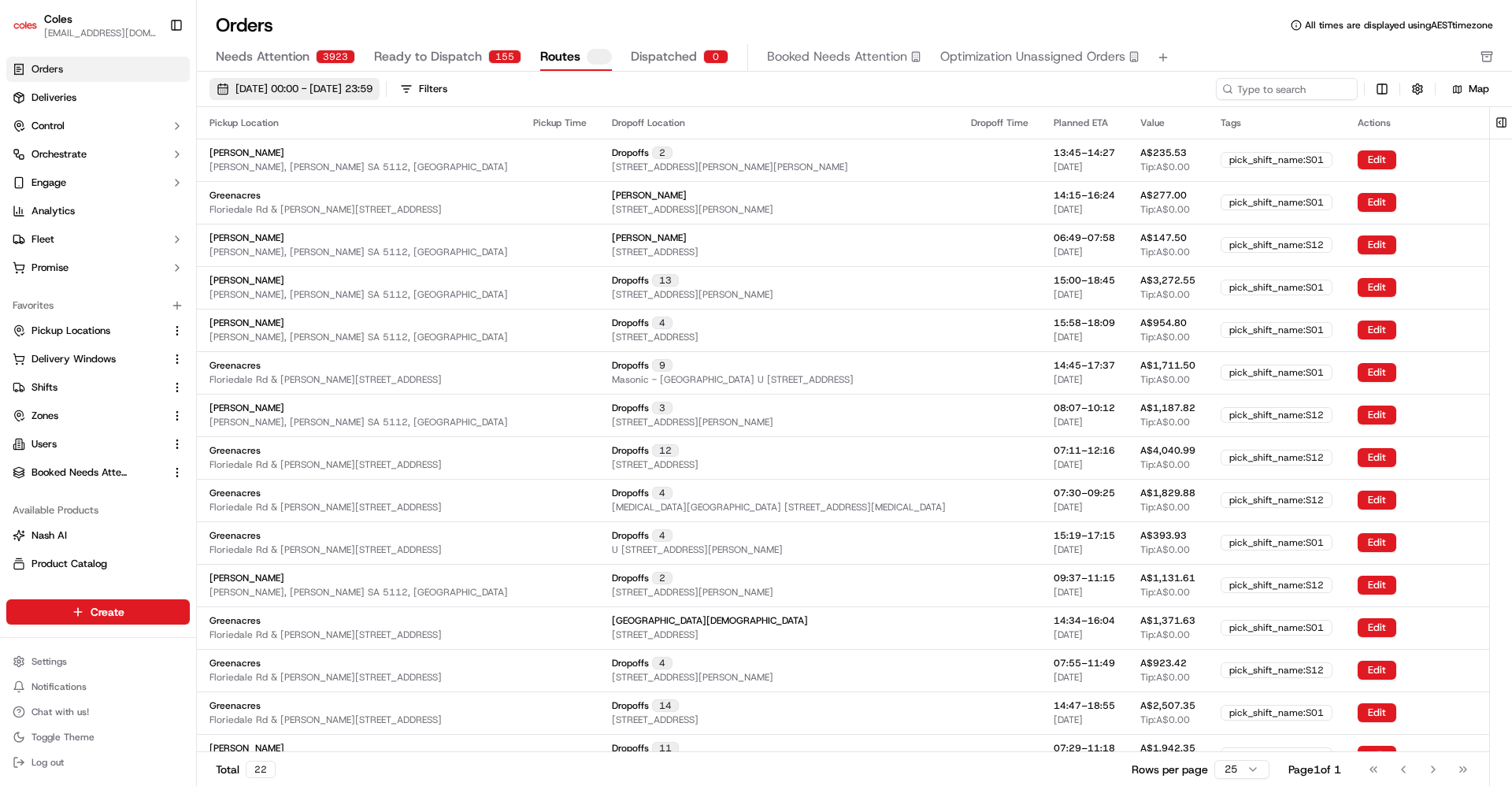
click at [330, 86] on span "[DATE] 00:00 - [DATE] 23:59" at bounding box center [304, 89] width 137 height 14
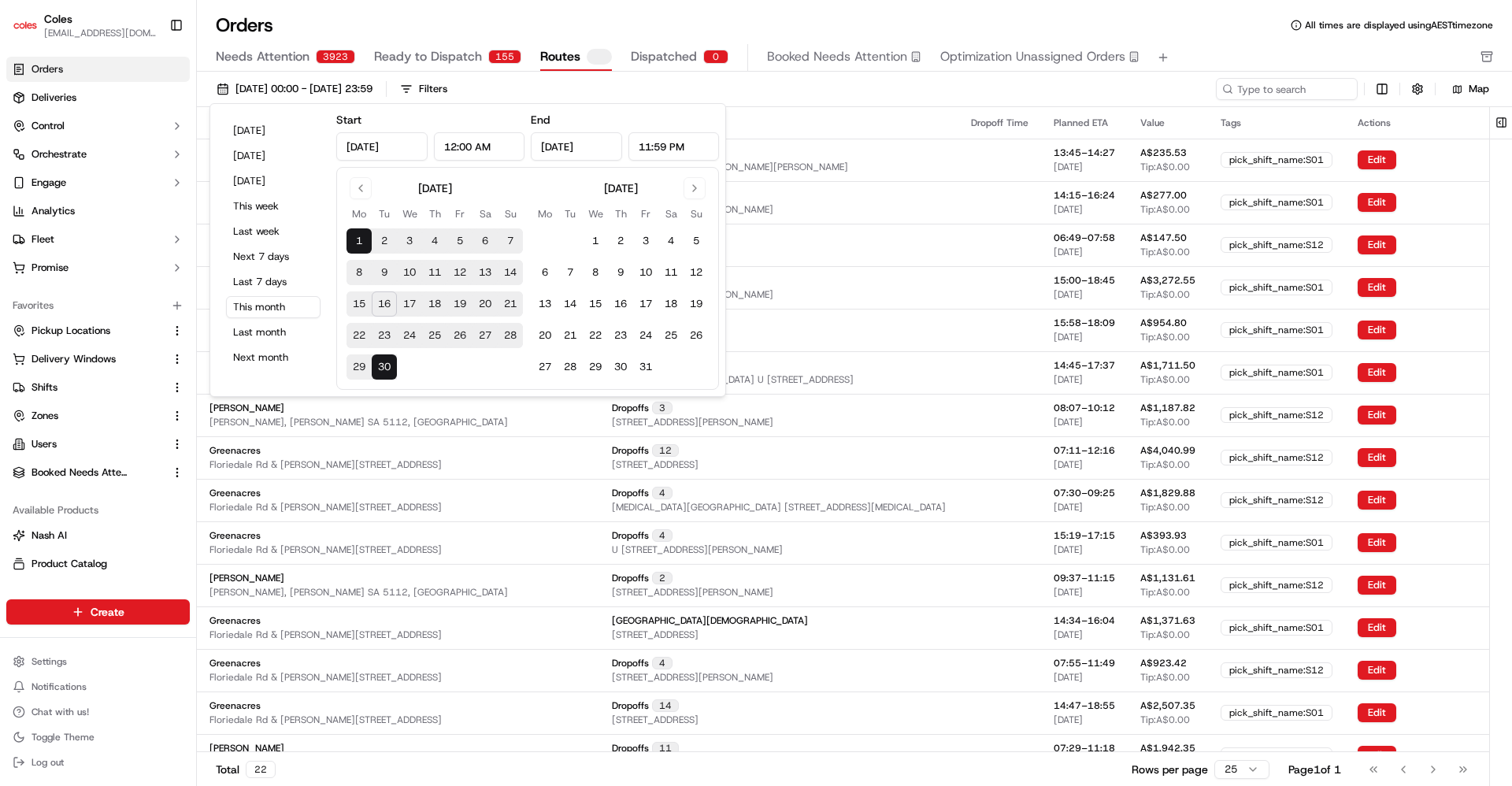
click at [438, 304] on button "18" at bounding box center [434, 304] width 25 height 25
type input "Sep 18, 2025"
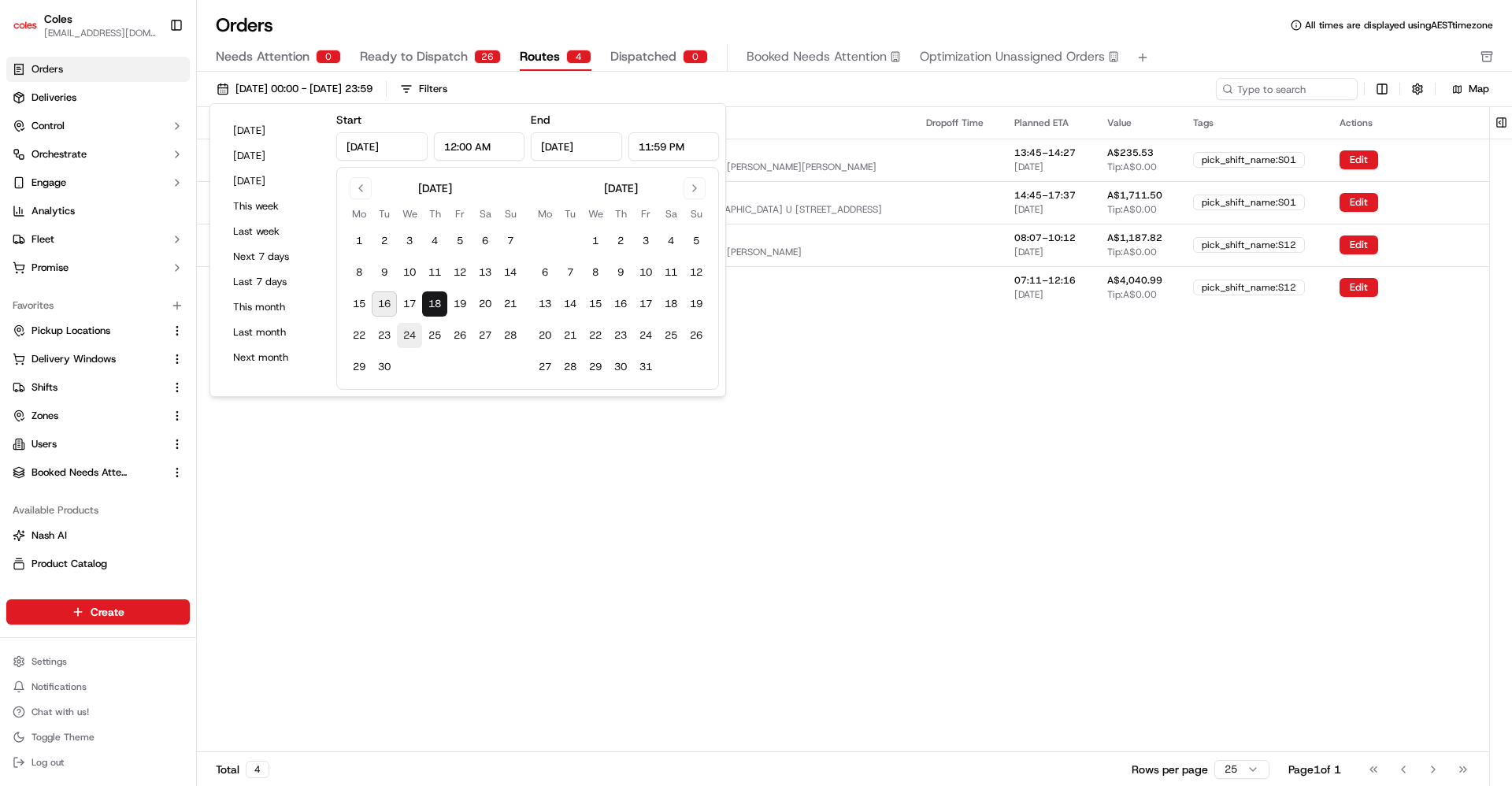
click at [411, 335] on button "24" at bounding box center [409, 335] width 25 height 25
type input "Sep 24, 2025"
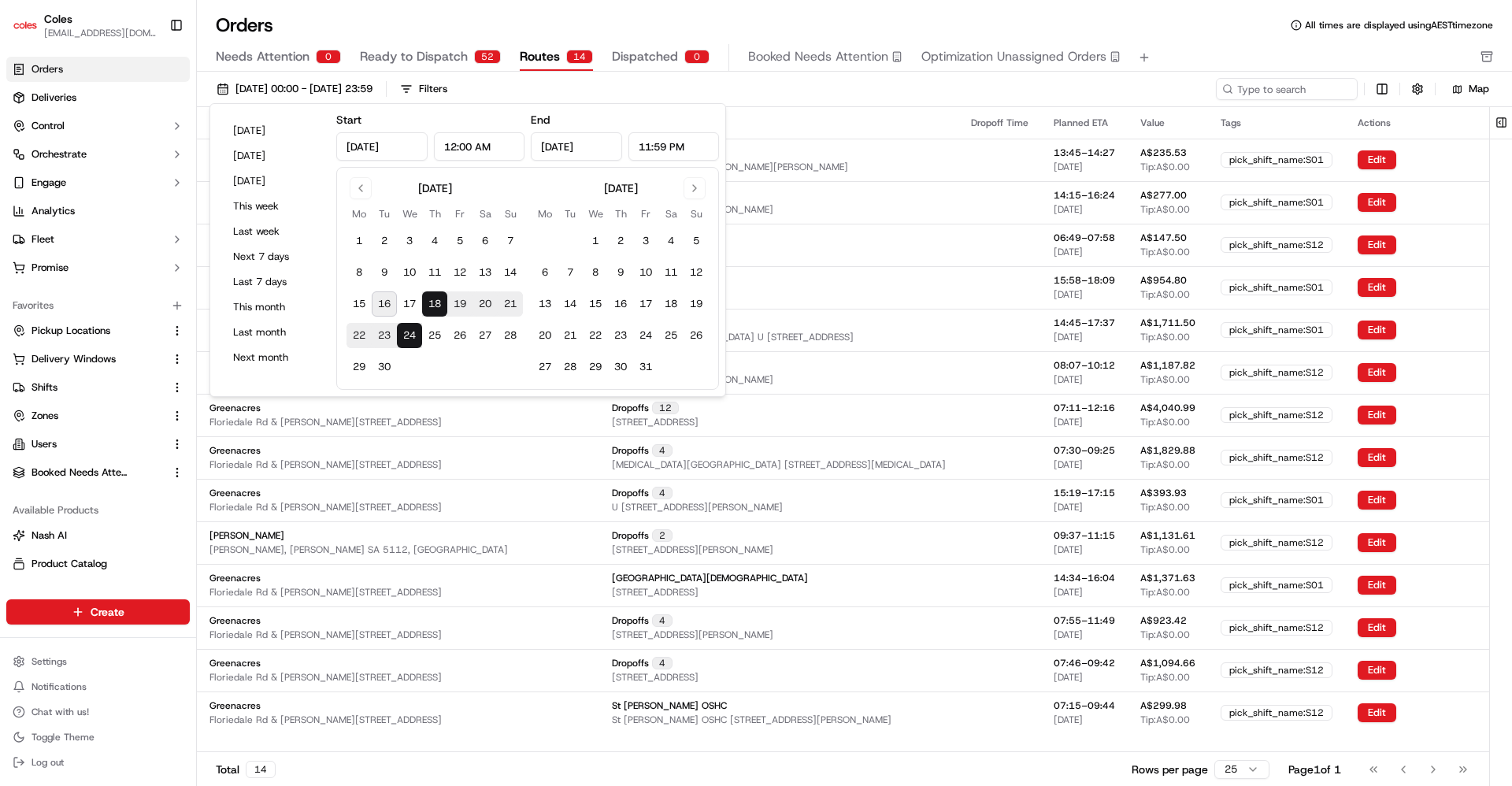
click at [799, 77] on div "18/09/2025 00:00 - 24/09/2025 23:59 Filters" at bounding box center [712, 89] width 1006 height 22
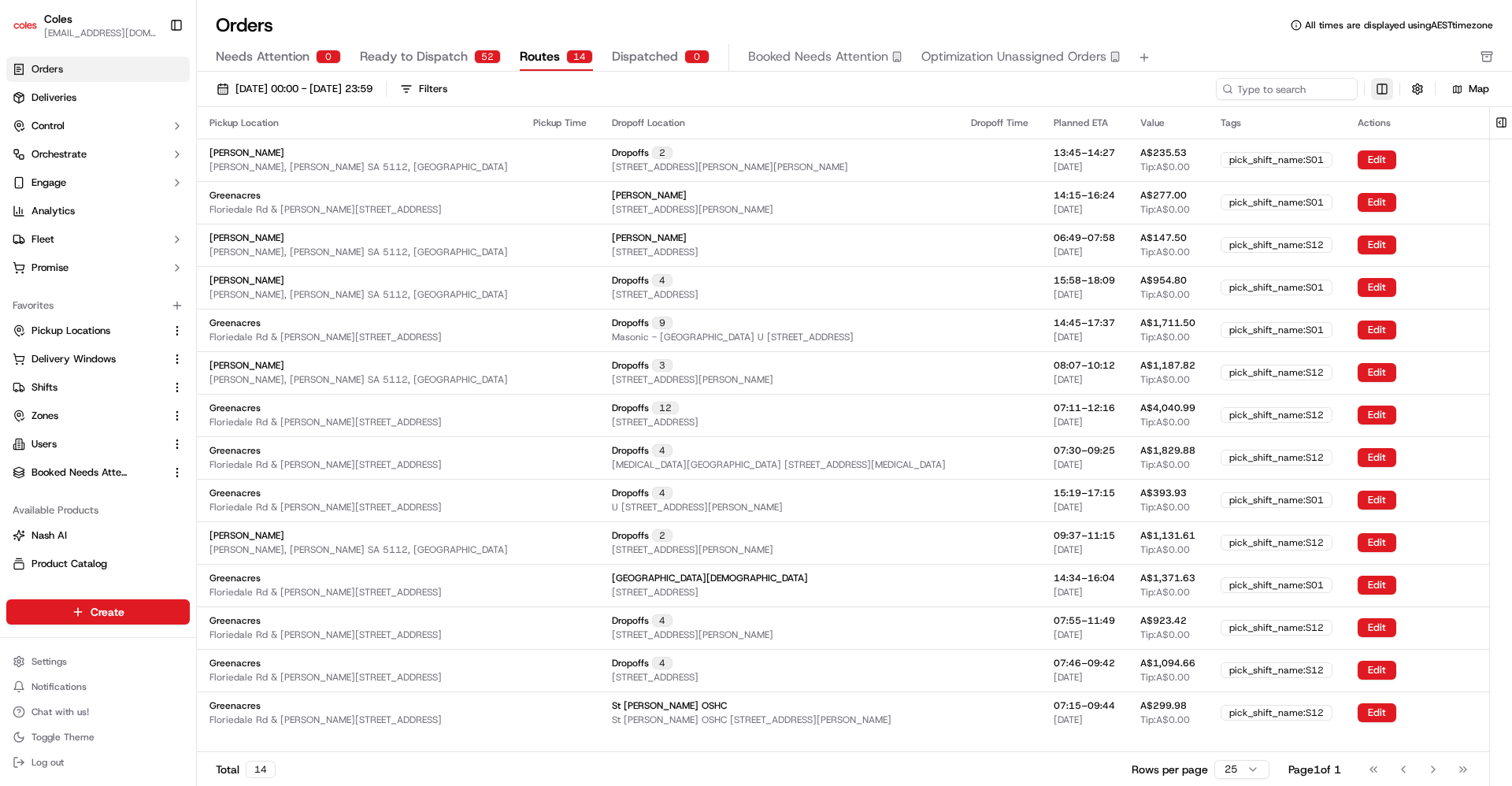
click at [1378, 89] on html "Coles srisudha.kurnool@coles.com.au Toggle Sidebar Orders Deliveries Control Or…" at bounding box center [756, 393] width 1512 height 786
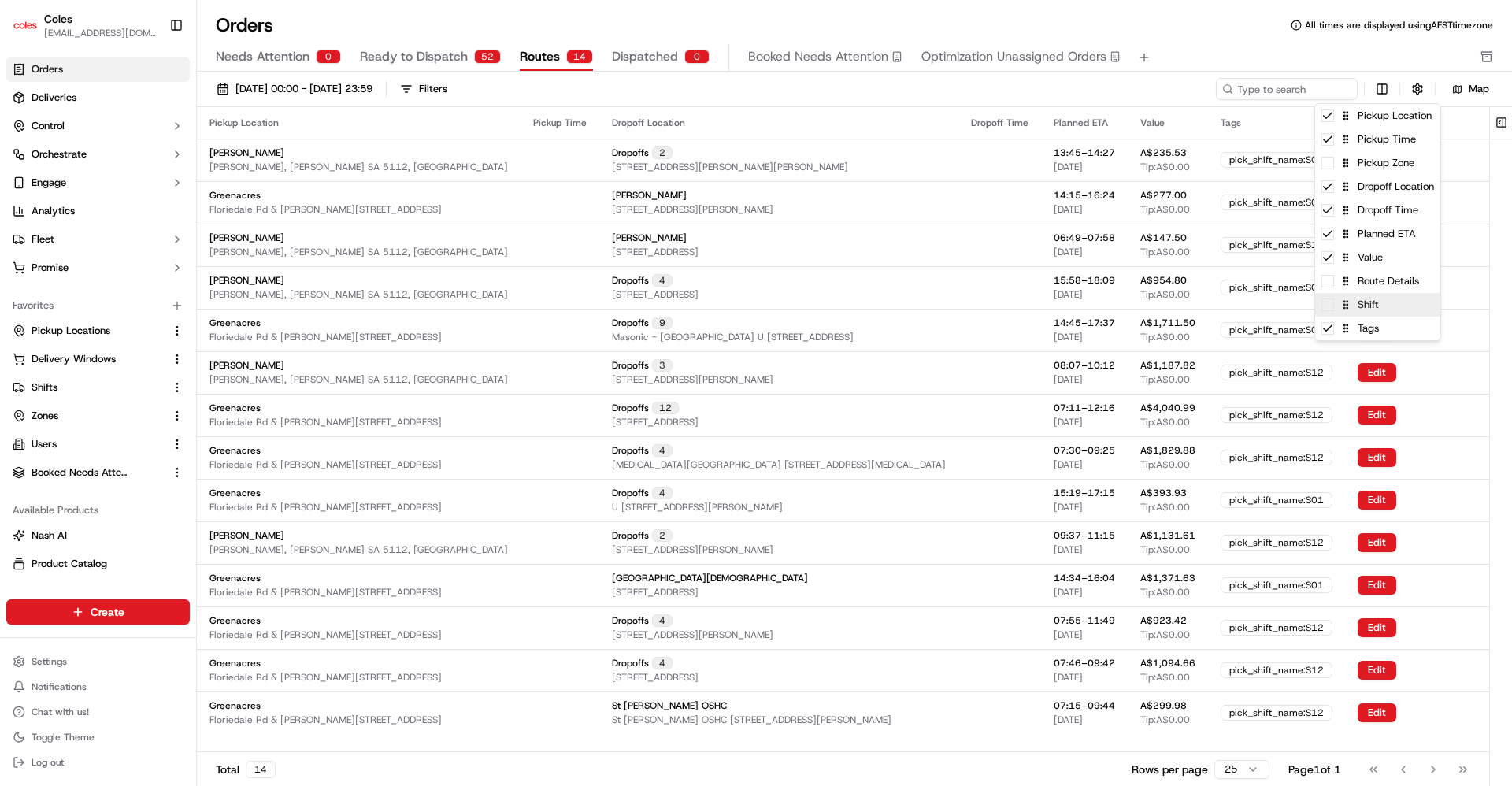
click at [1331, 299] on span at bounding box center [1327, 304] width 13 height 13
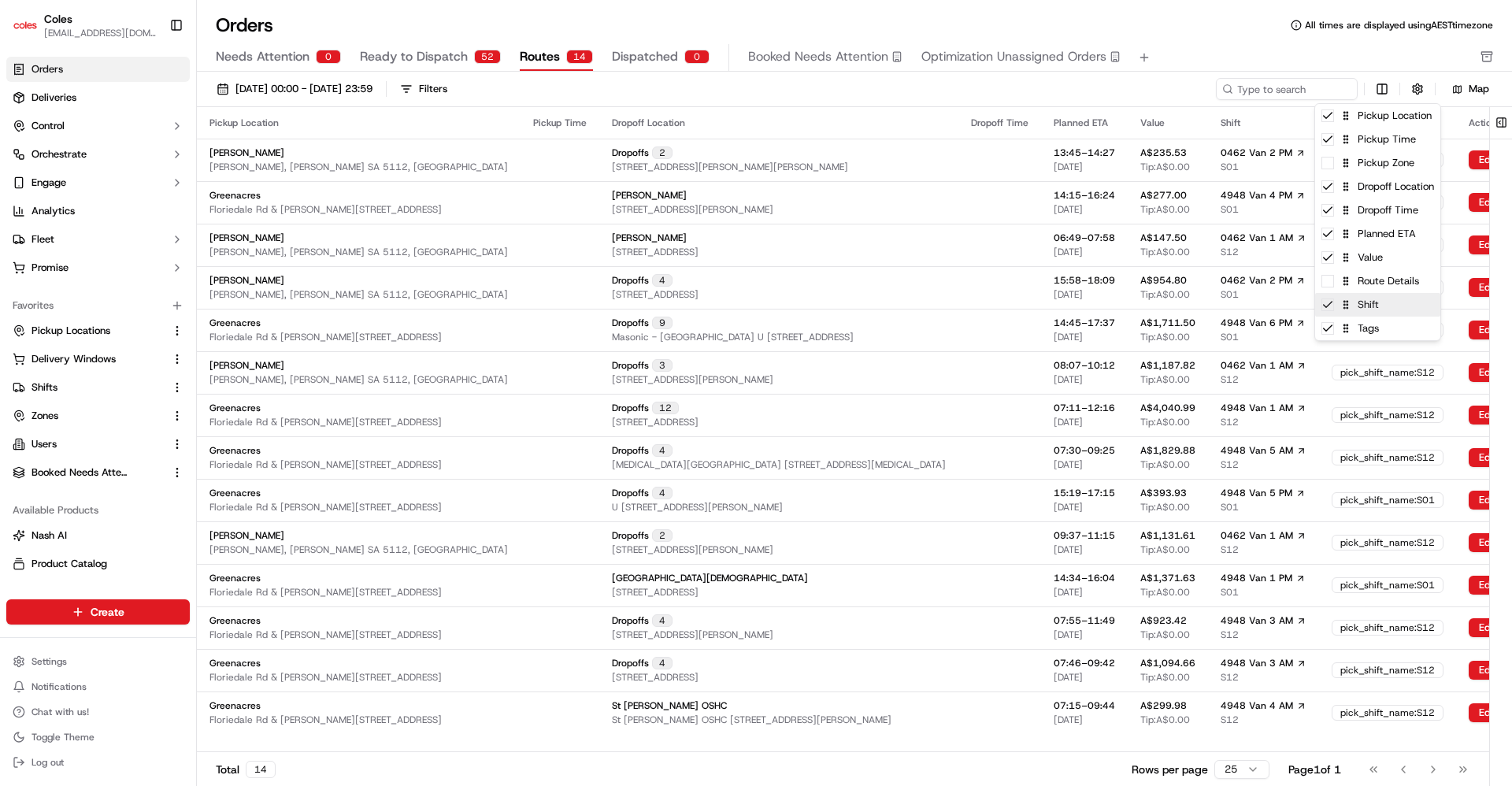
click at [1334, 293] on div "Shift" at bounding box center [1377, 305] width 125 height 24
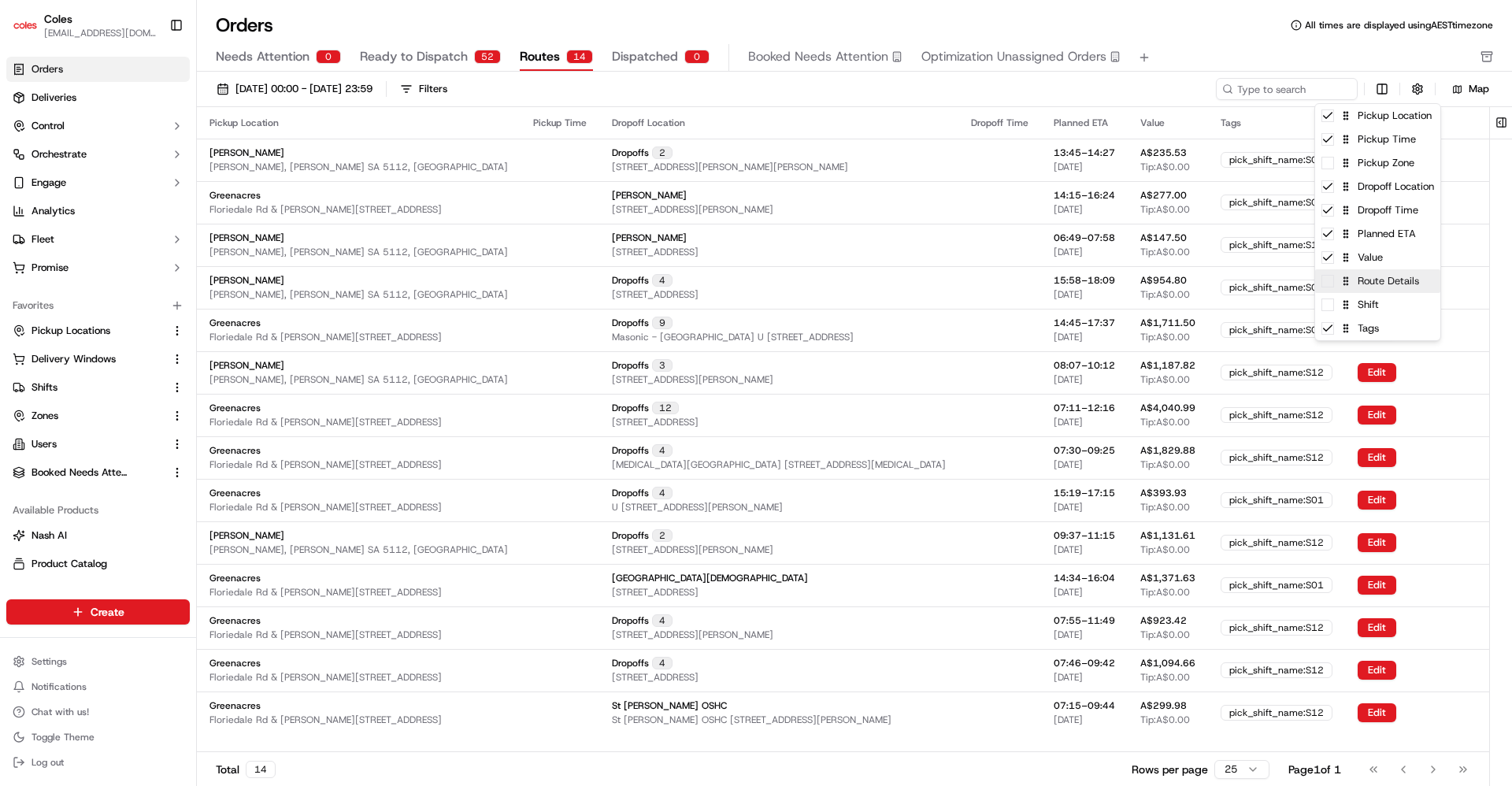
click at [1328, 285] on span at bounding box center [1327, 281] width 13 height 13
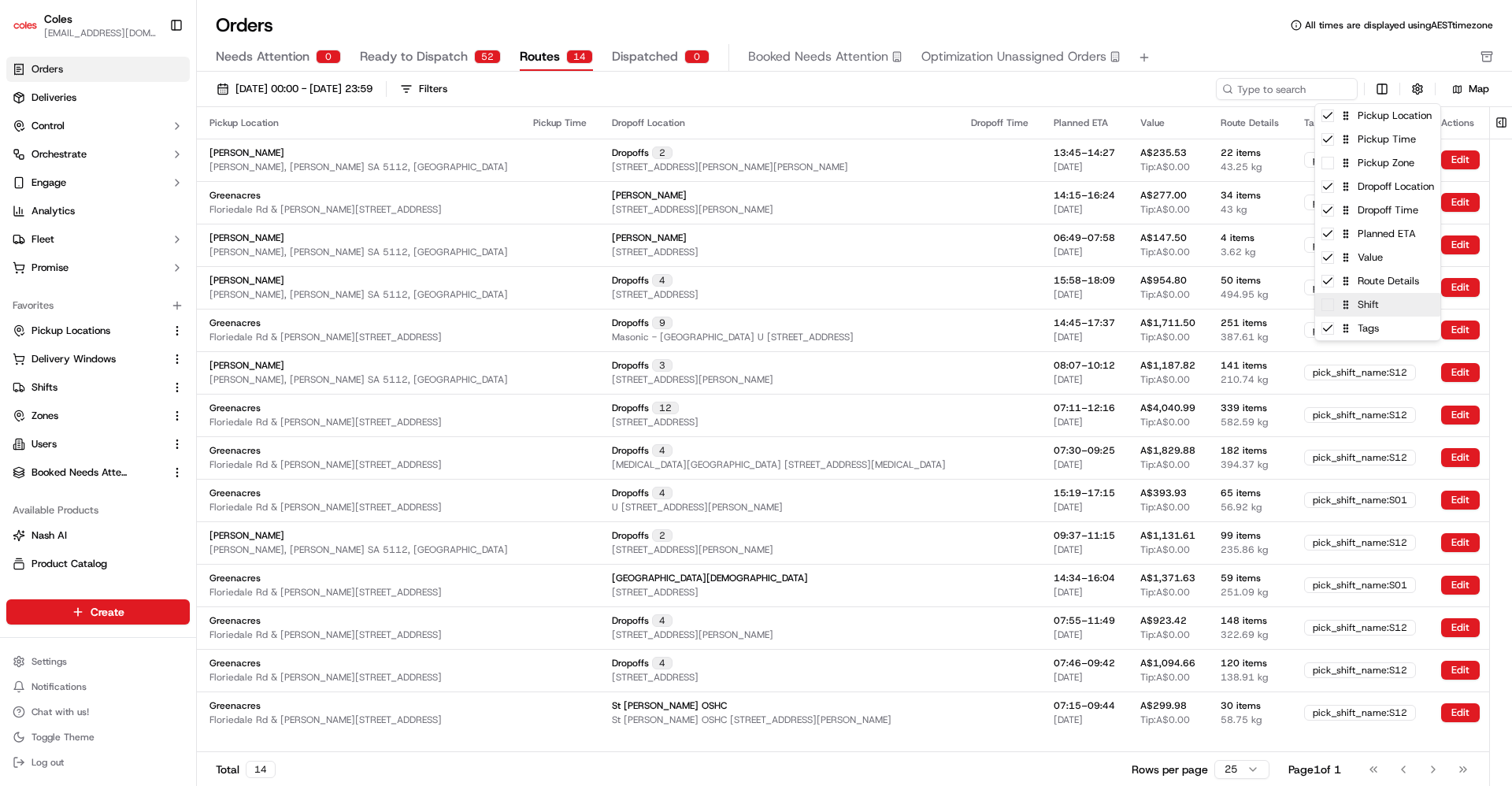
click at [1327, 313] on div "Shift" at bounding box center [1377, 305] width 125 height 24
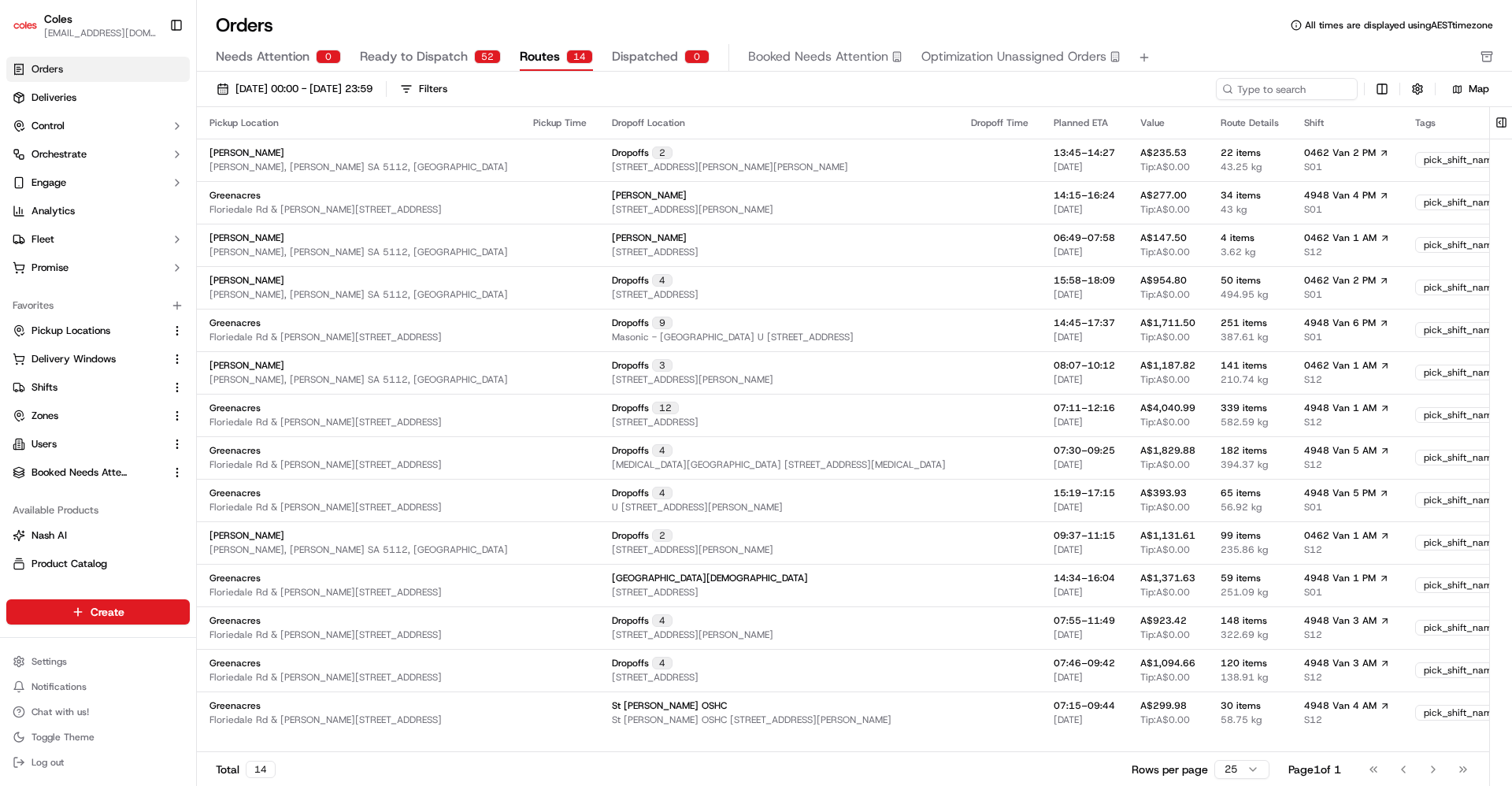
click at [1205, 50] on html "Coles srisudha.kurnool@coles.com.au Toggle Sidebar Orders Deliveries Control Or…" at bounding box center [756, 393] width 1512 height 786
click at [1244, 771] on html "Coles srisudha.kurnool@coles.com.au Toggle Sidebar Orders Deliveries Control Or…" at bounding box center [756, 393] width 1512 height 786
click at [53, 392] on span "Shifts" at bounding box center [44, 387] width 26 height 14
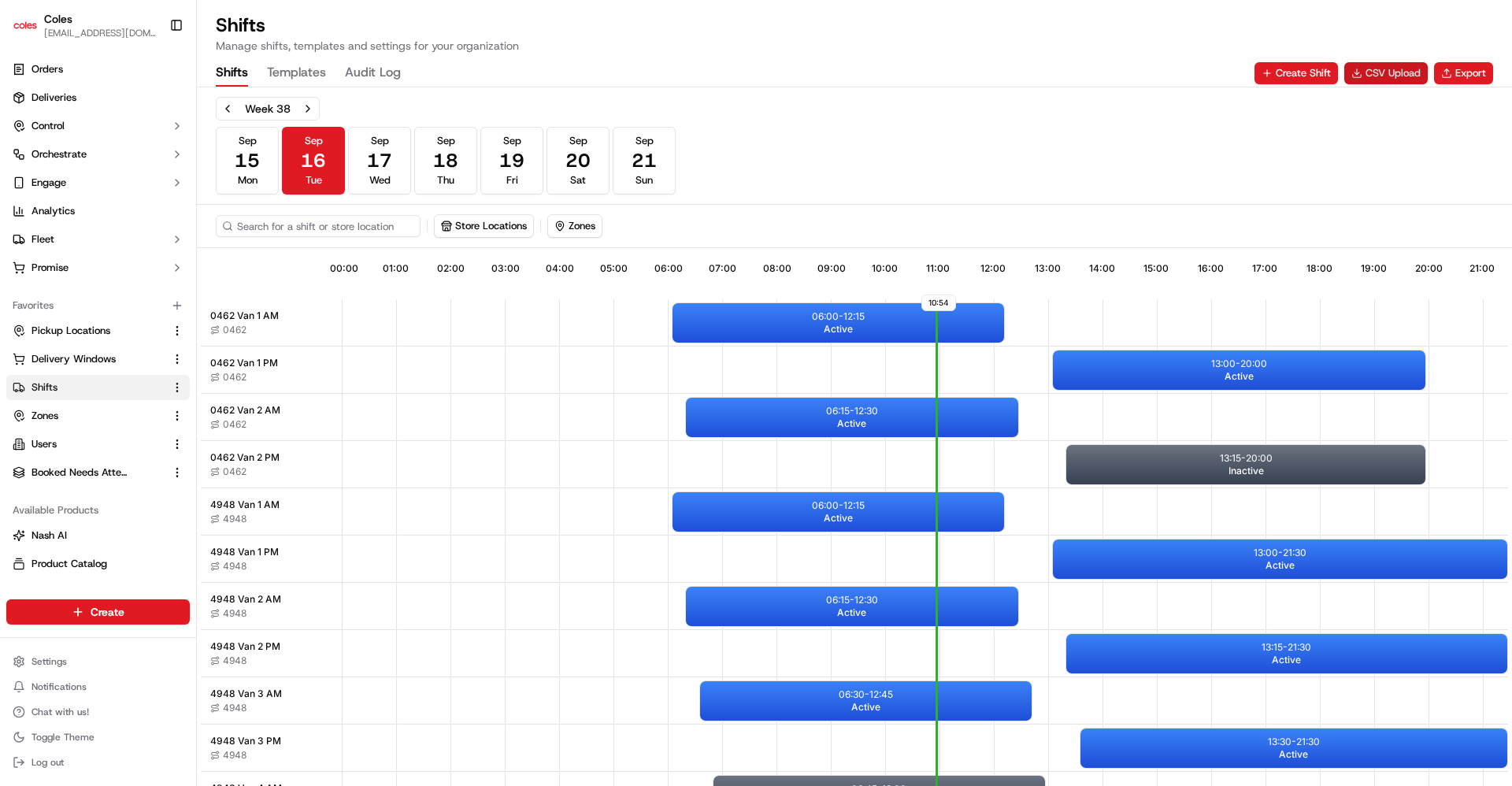
click at [1382, 77] on button "CSV Upload" at bounding box center [1386, 73] width 83 height 22
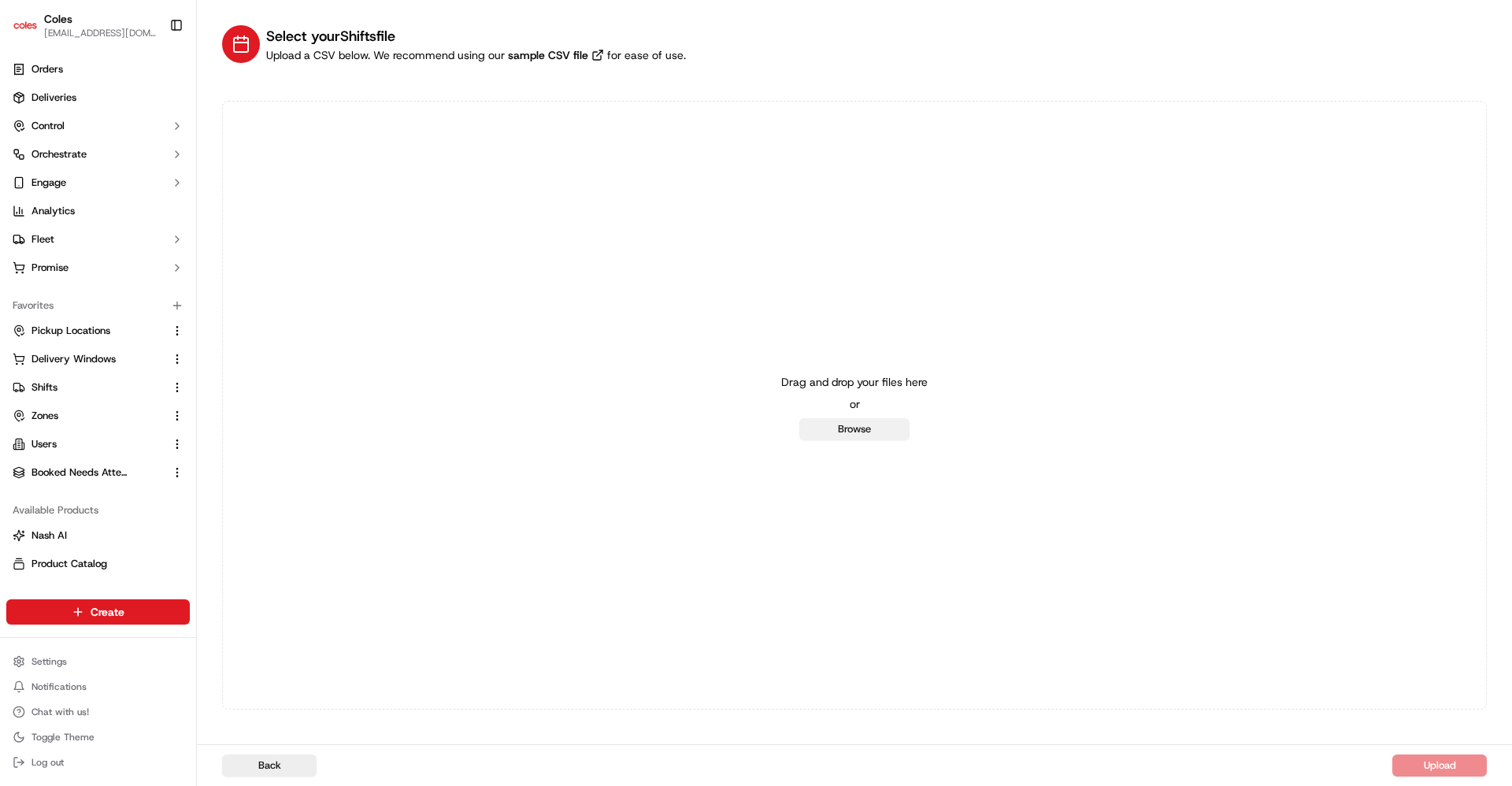
click at [842, 425] on button "Browse" at bounding box center [853, 429] width 110 height 22
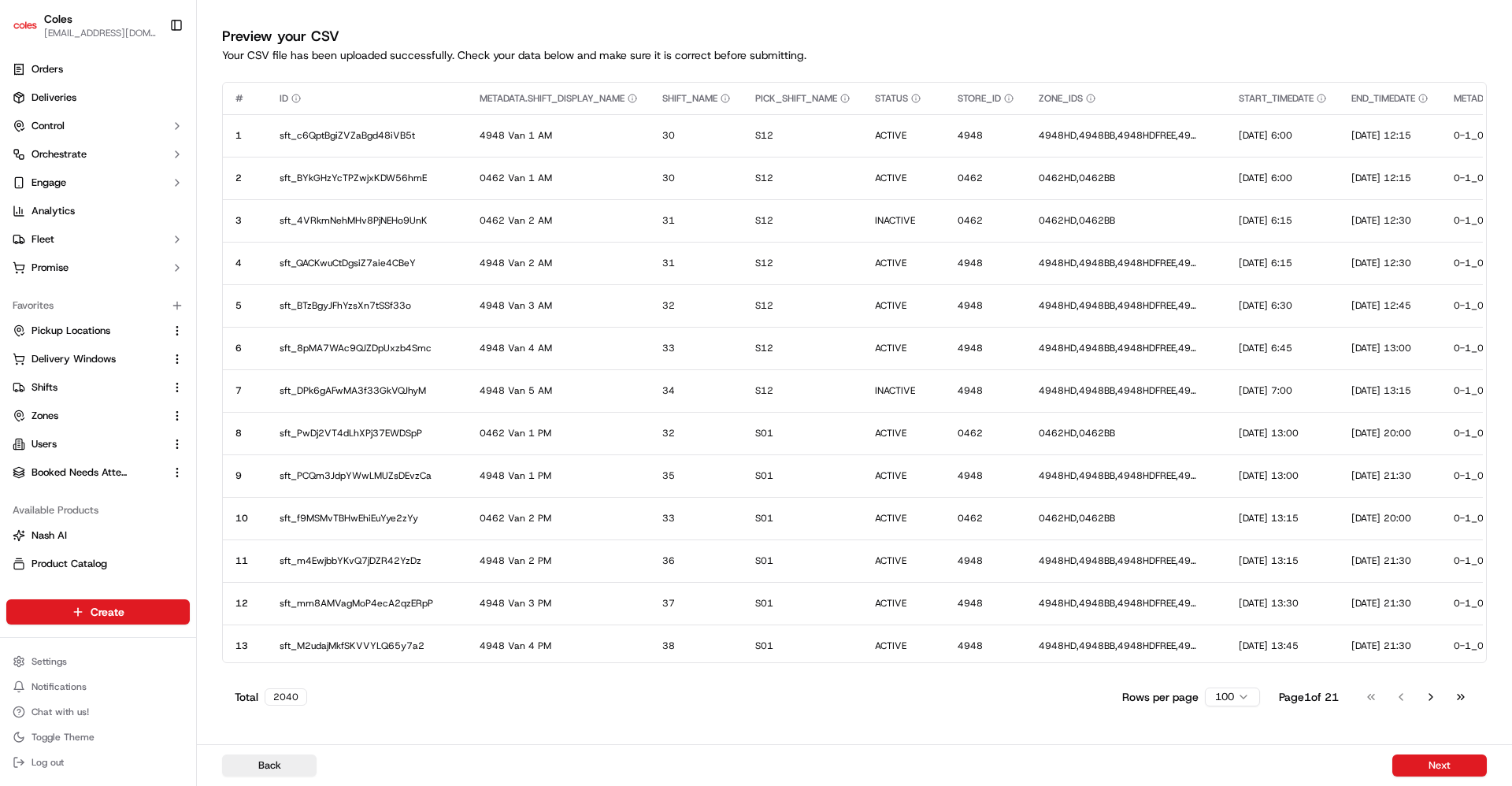
click at [1447, 767] on button "Next" at bounding box center [1439, 766] width 94 height 22
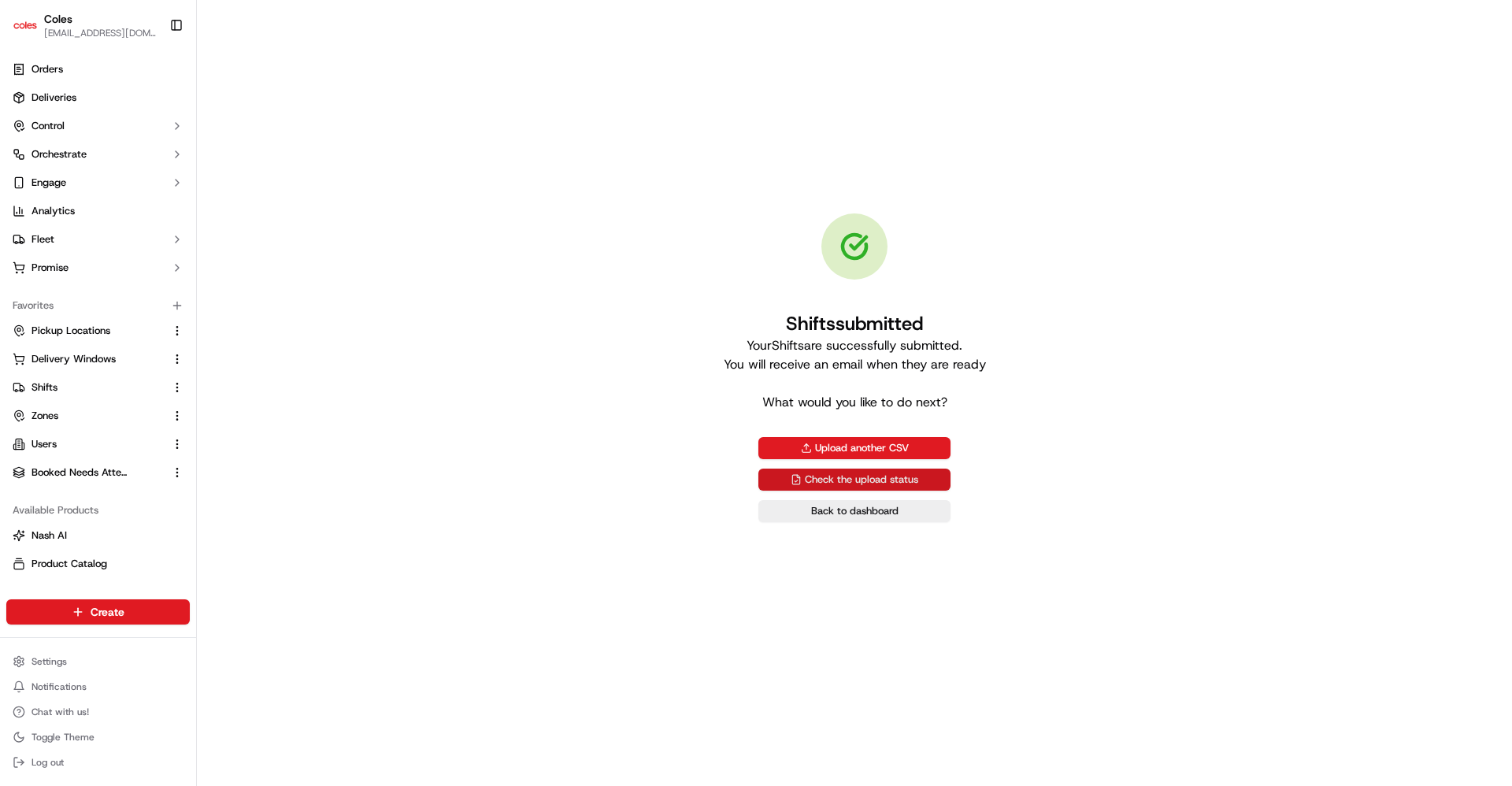
click at [824, 473] on link "Check the upload status" at bounding box center [854, 480] width 192 height 22
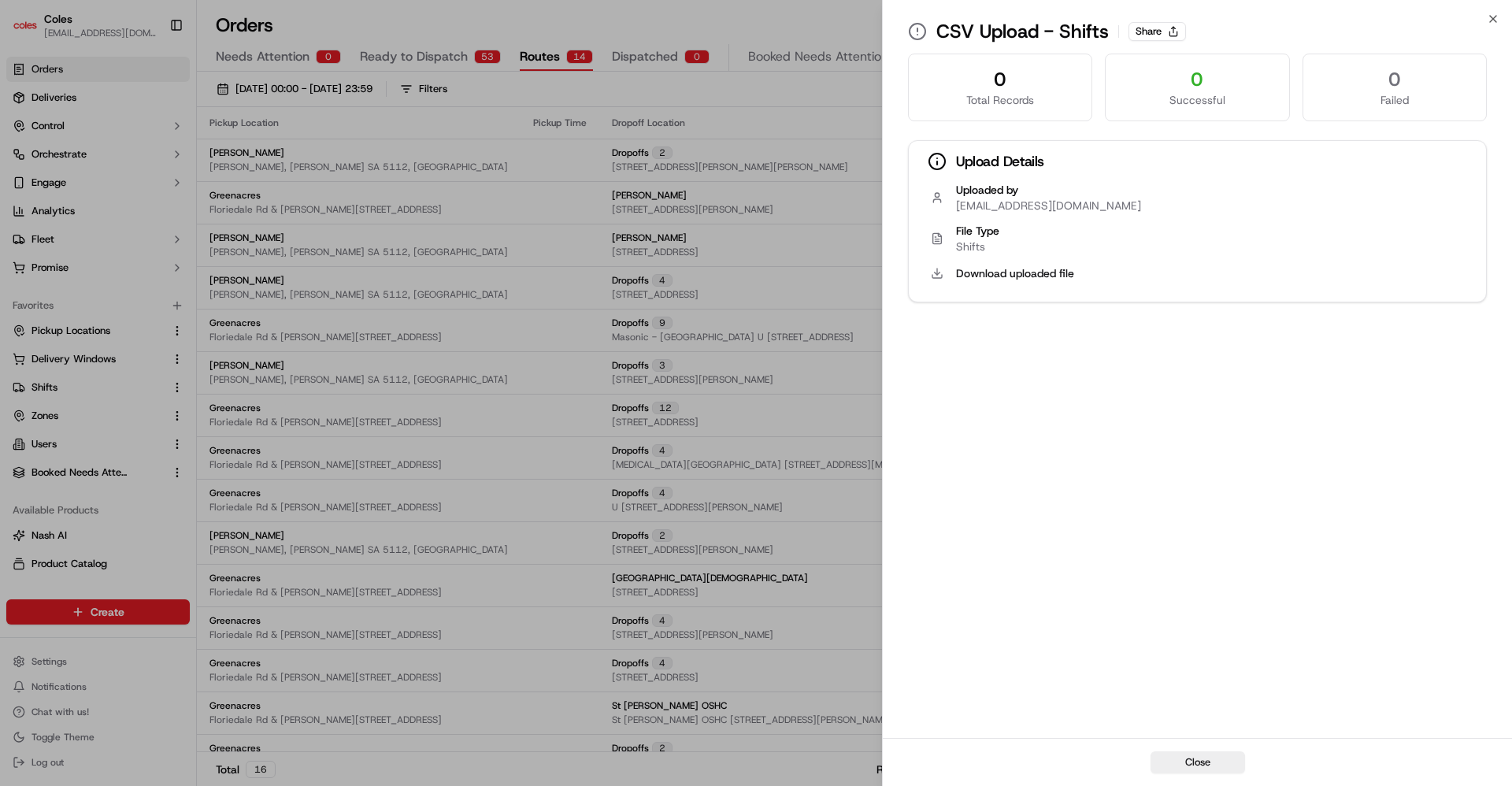
click at [1201, 761] on button "Close" at bounding box center [1197, 762] width 94 height 22
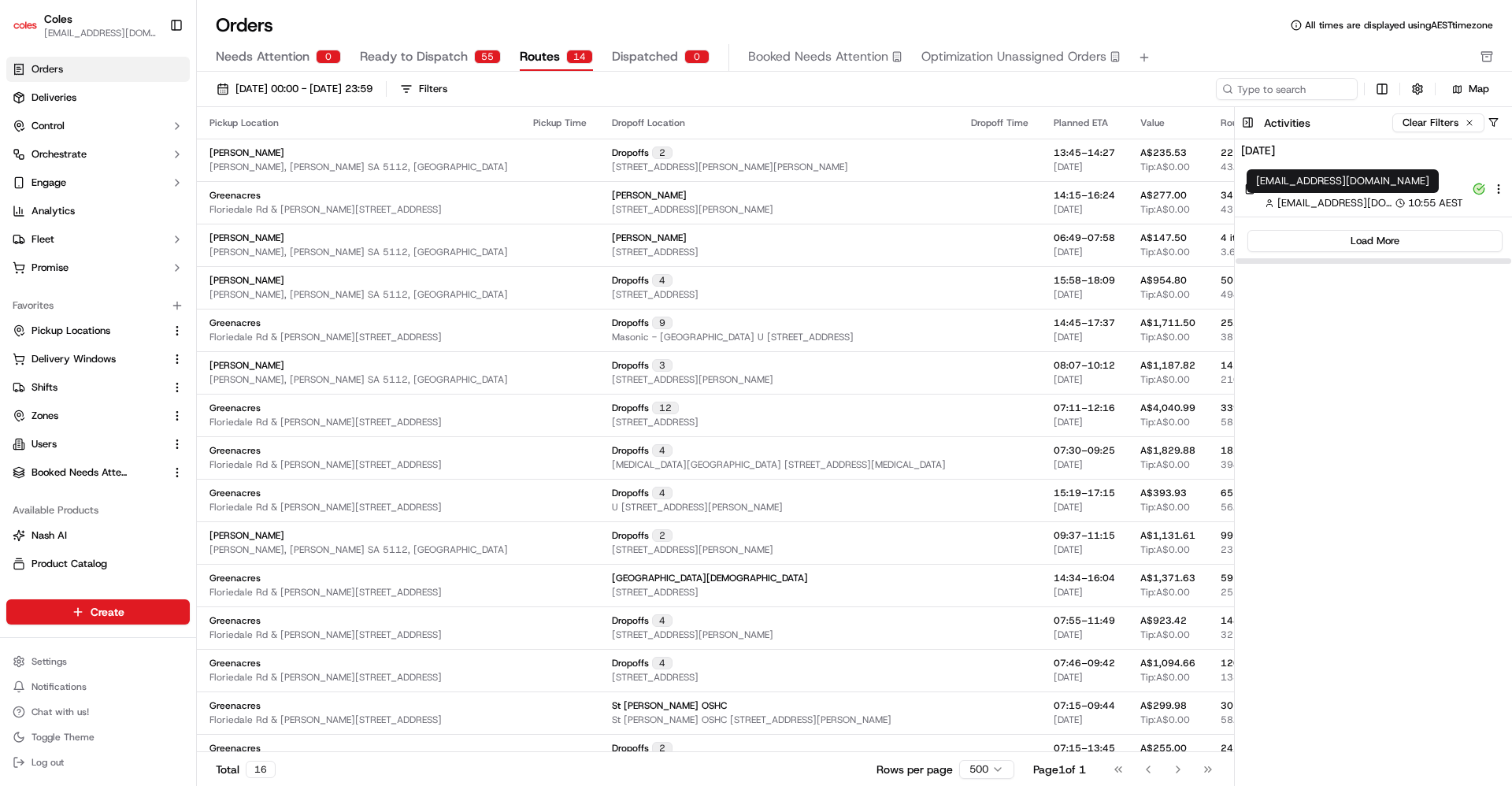
click at [1356, 193] on span "Shifts" at bounding box center [1363, 188] width 198 height 14
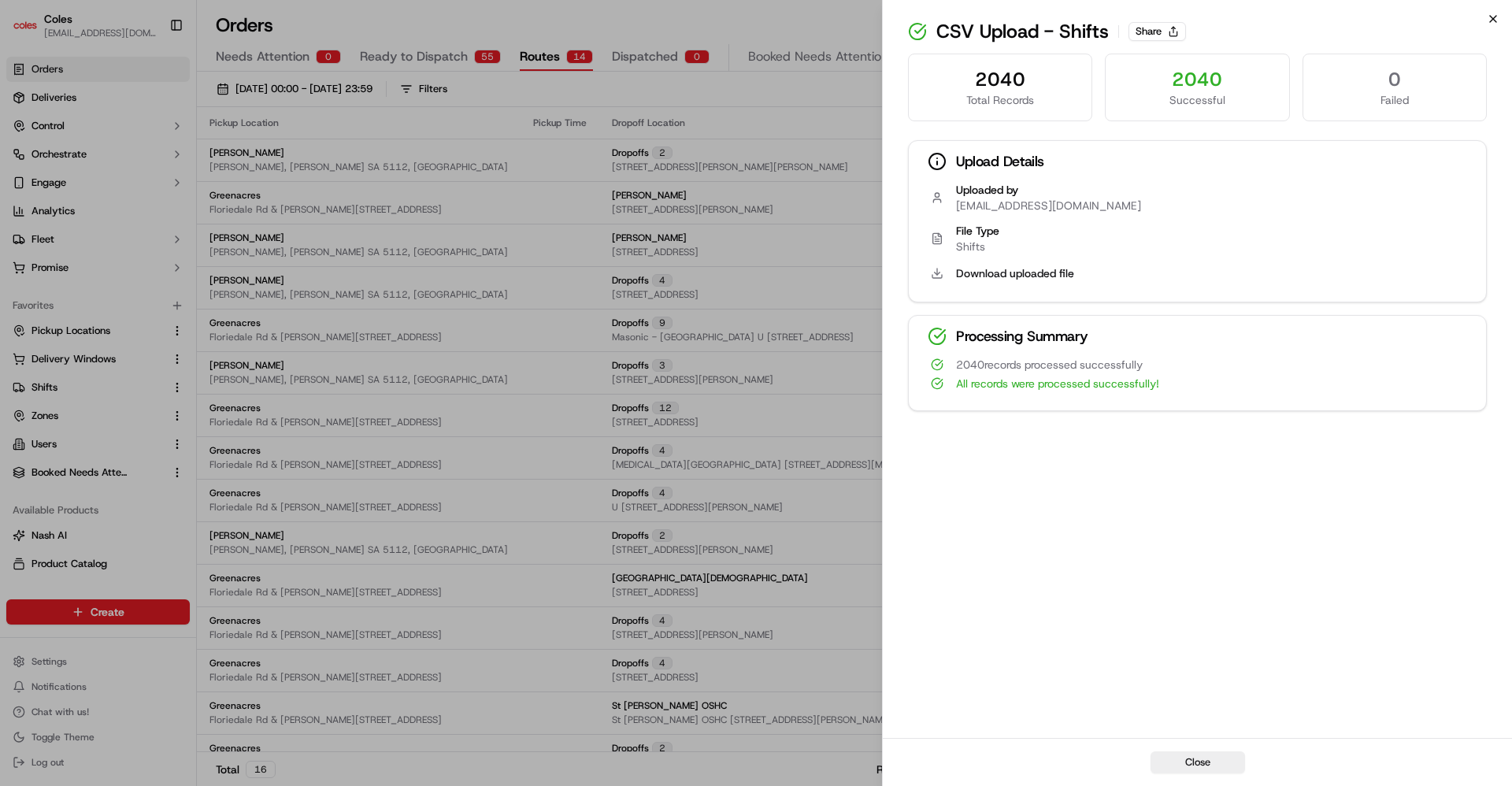
click at [1497, 18] on icon "button" at bounding box center [1493, 19] width 13 height 13
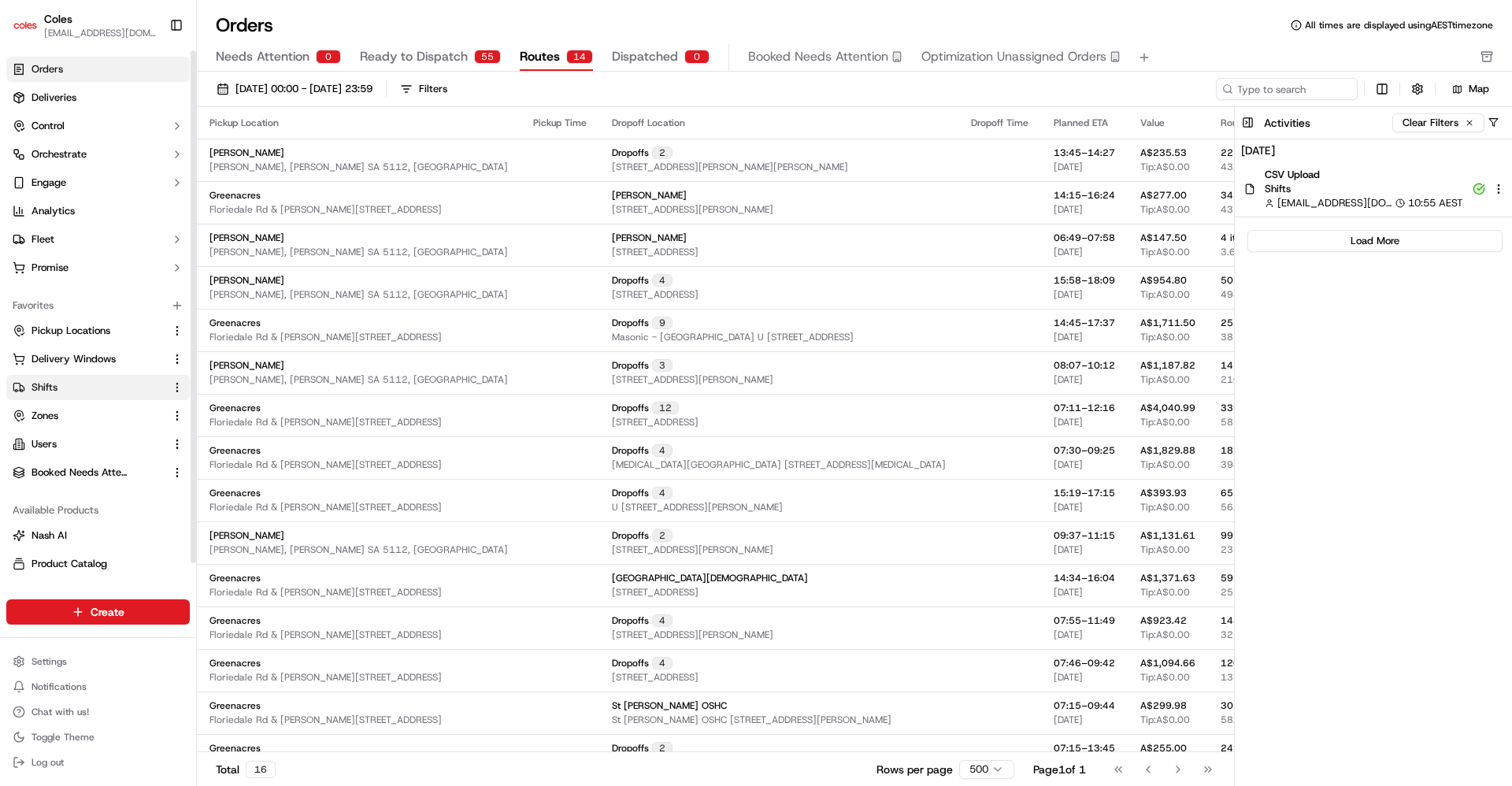
click at [65, 393] on link "Shifts" at bounding box center [89, 387] width 152 height 14
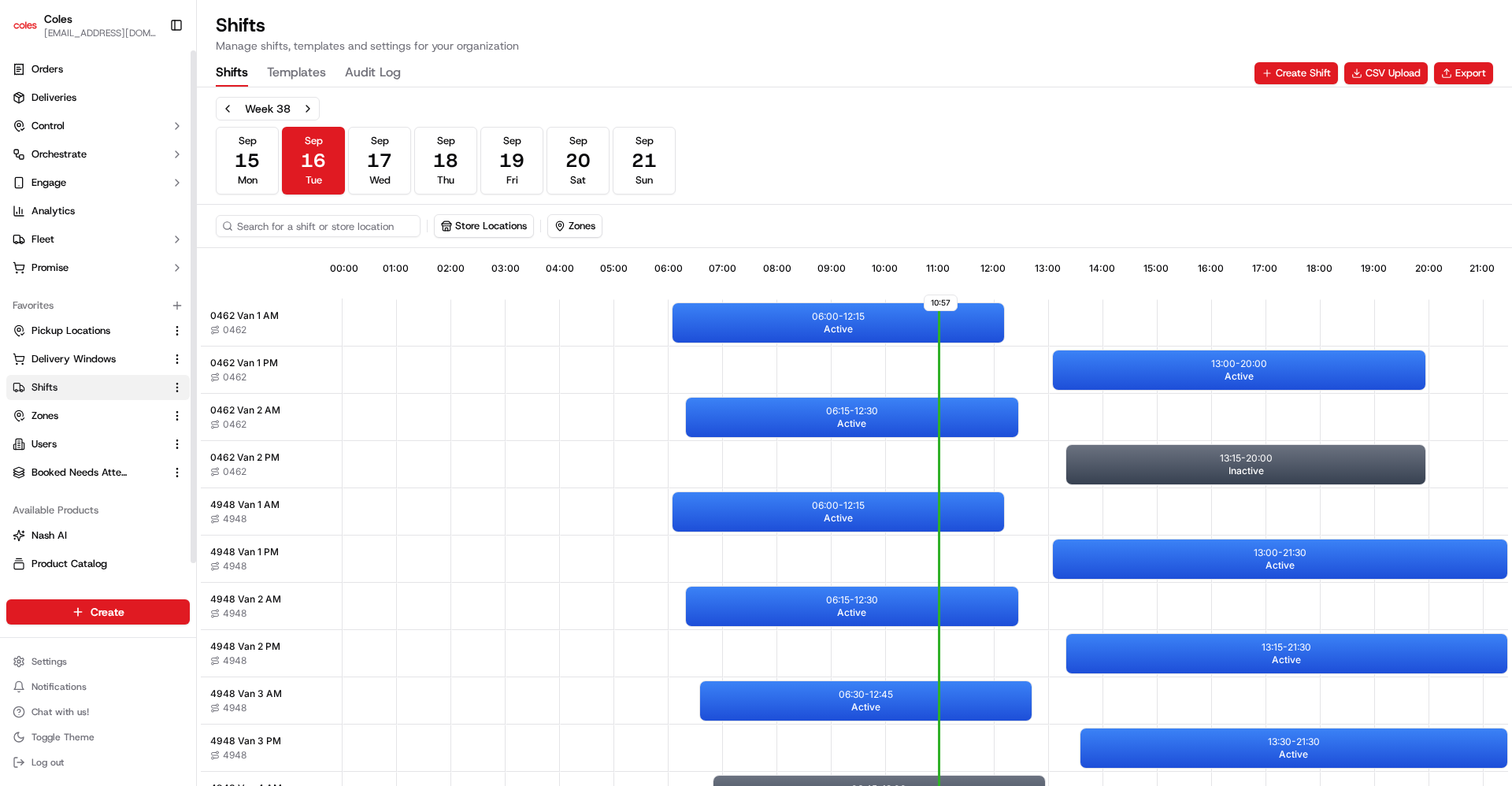
scroll to position [0, 147]
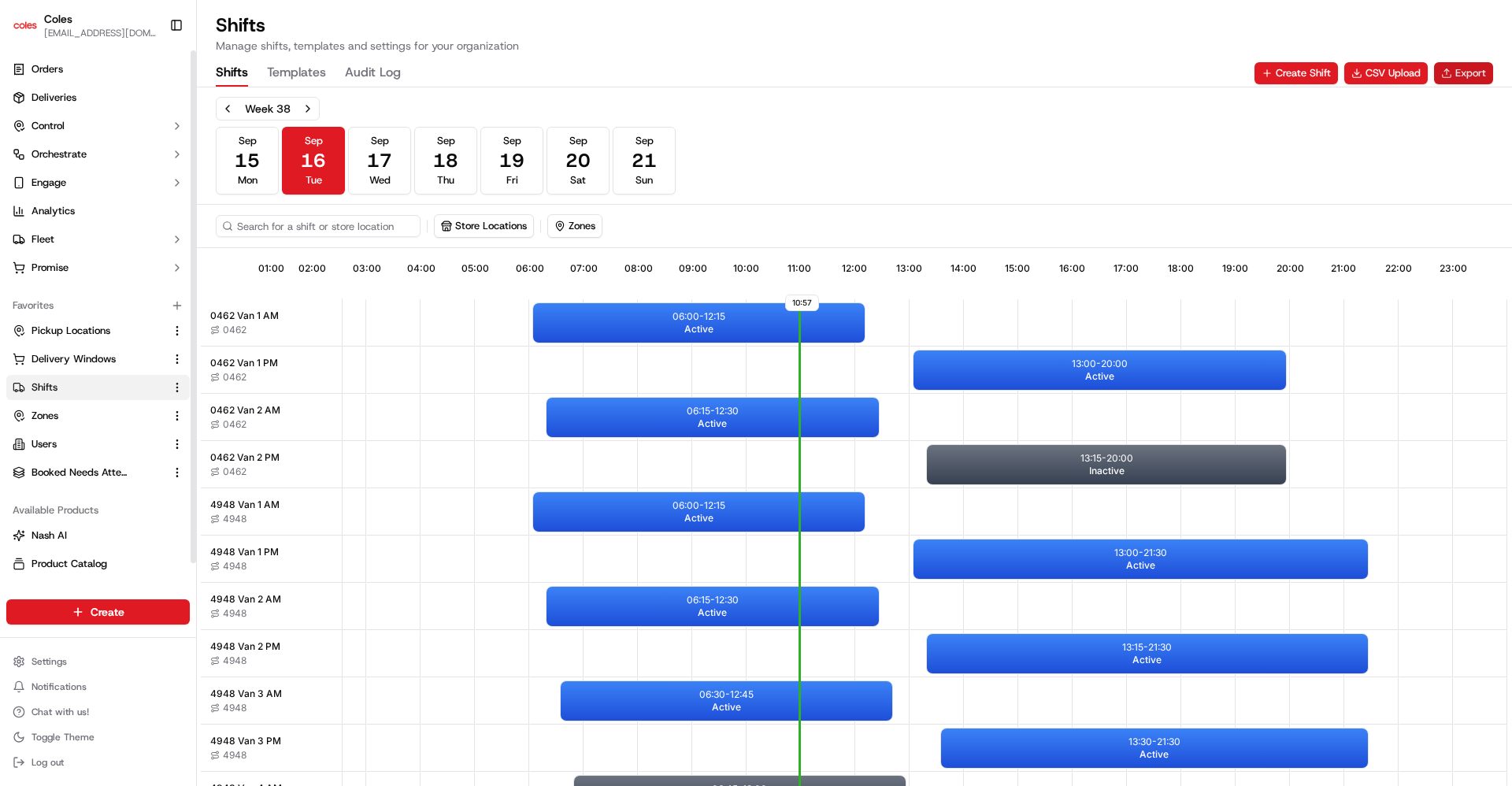
click at [1465, 73] on button "Export" at bounding box center [1463, 73] width 59 height 22
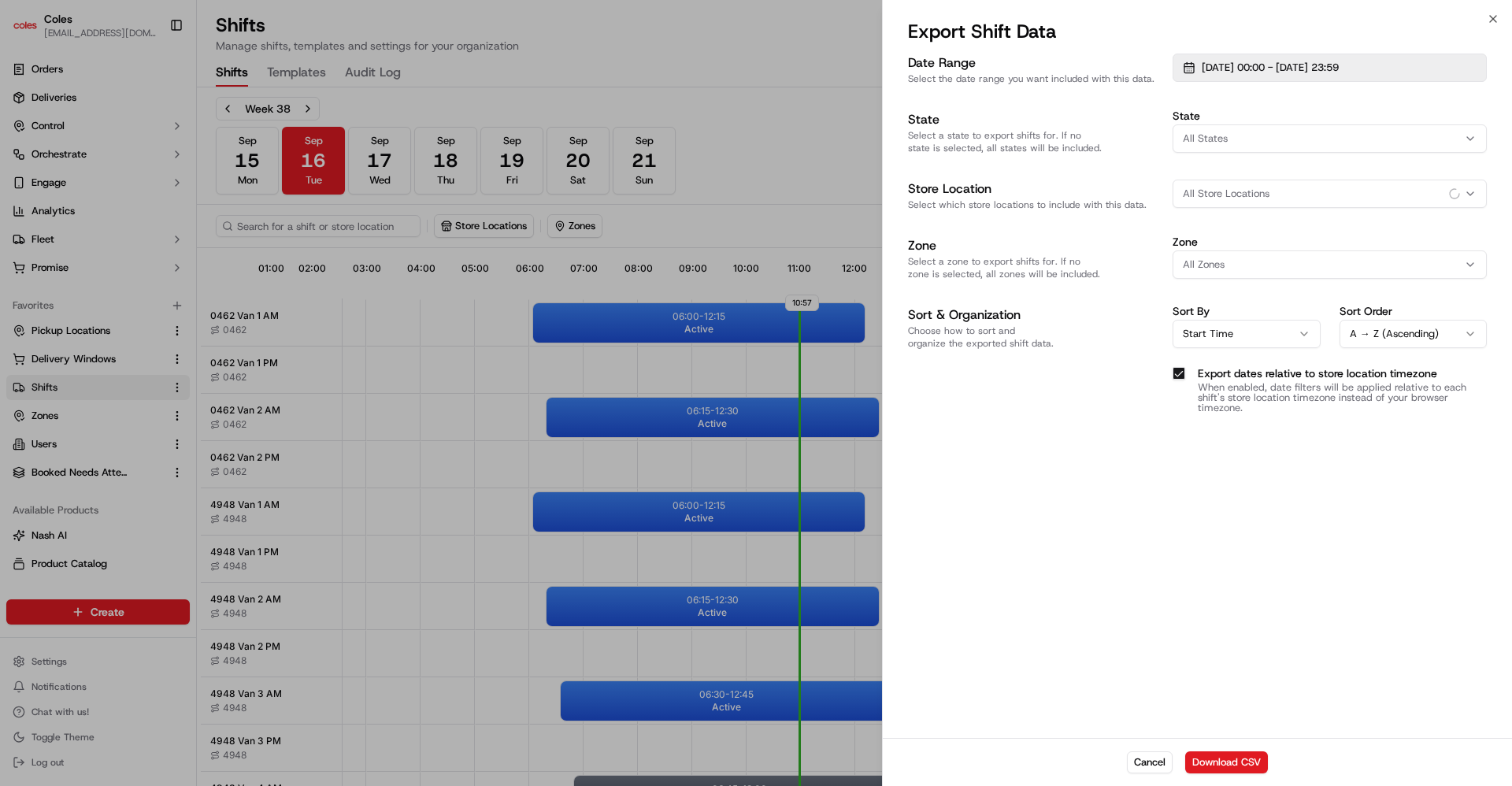
click at [1306, 63] on span "[DATE] 00:00 - [DATE] 23:59" at bounding box center [1269, 67] width 137 height 14
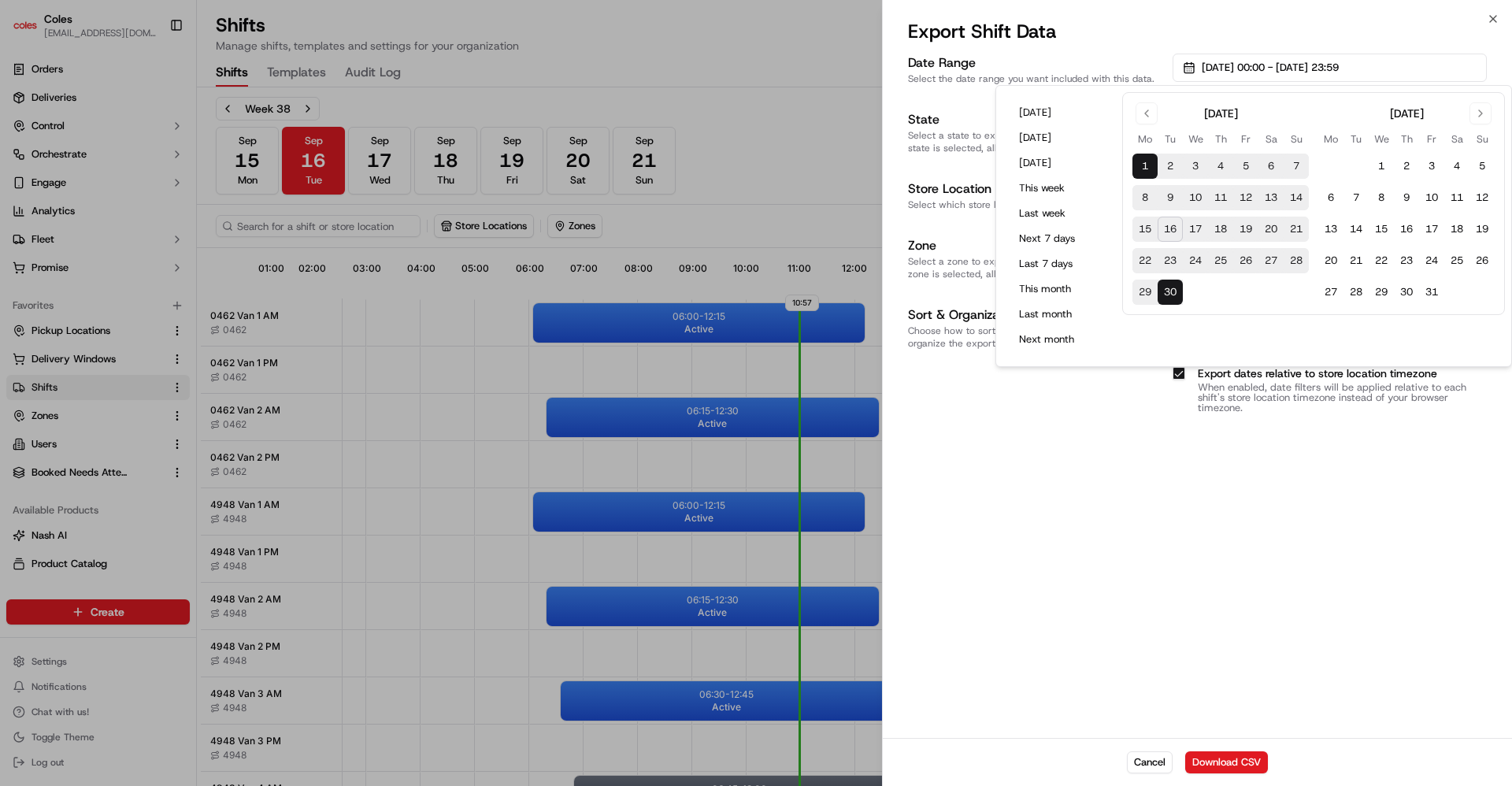
click at [1220, 226] on button "18" at bounding box center [1220, 229] width 25 height 25
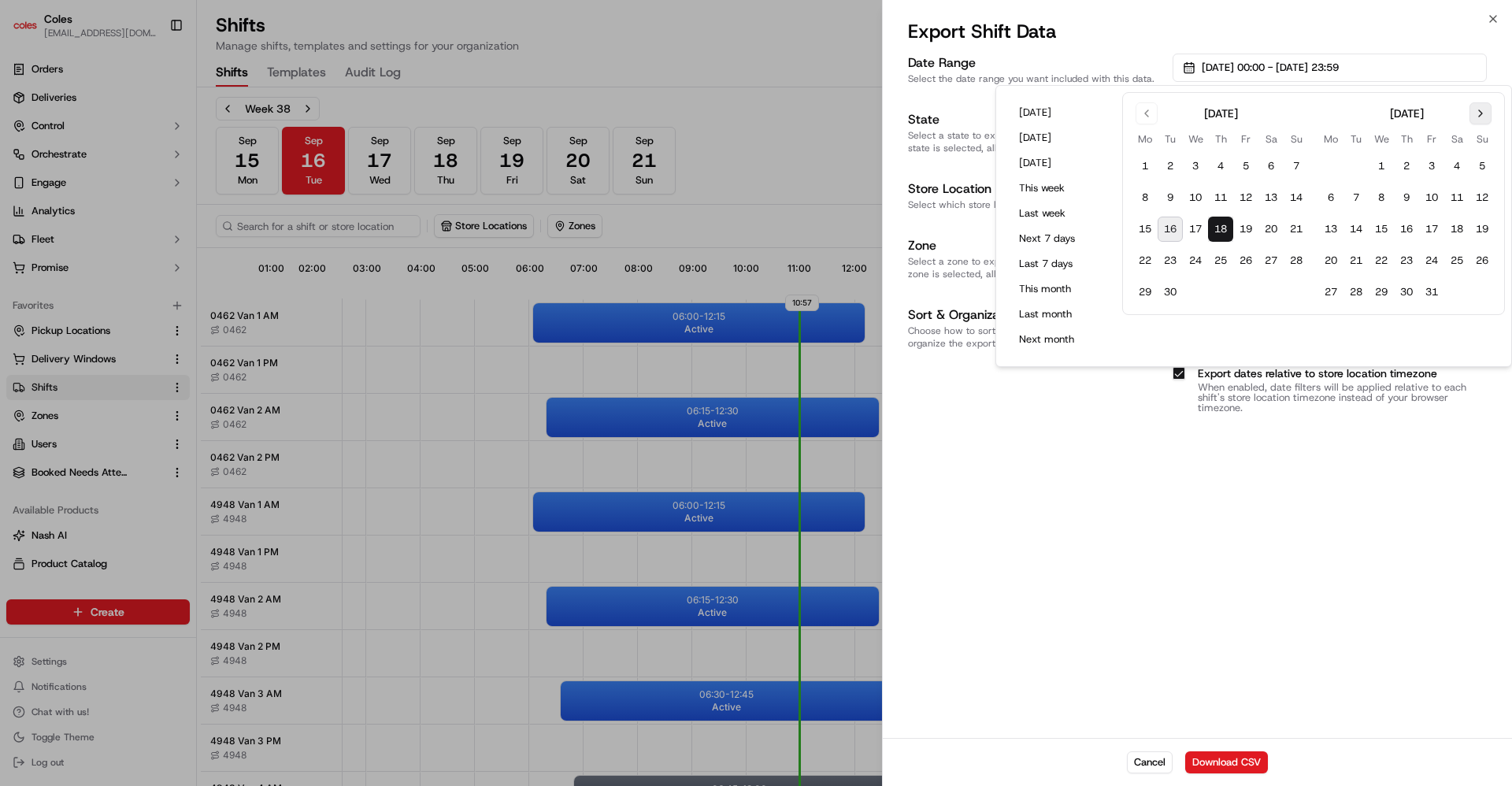
click at [1481, 114] on button "Go to next month" at bounding box center [1481, 113] width 22 height 22
click at [1455, 292] on button "31" at bounding box center [1456, 292] width 25 height 25
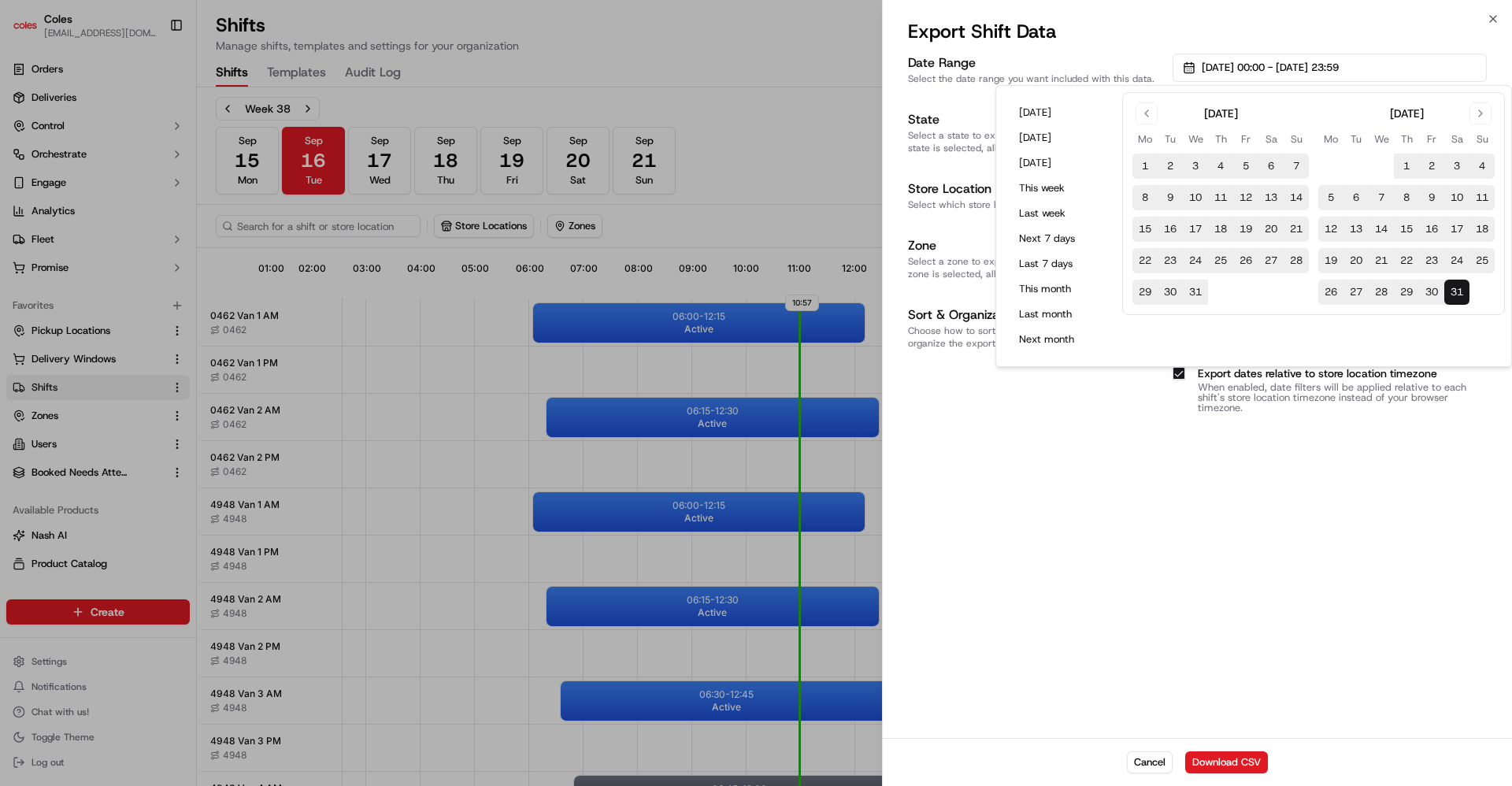
click at [1367, 566] on div "Date Range Select the date range you want included with this data. [DATE] 00:00…" at bounding box center [1197, 394] width 629 height 687
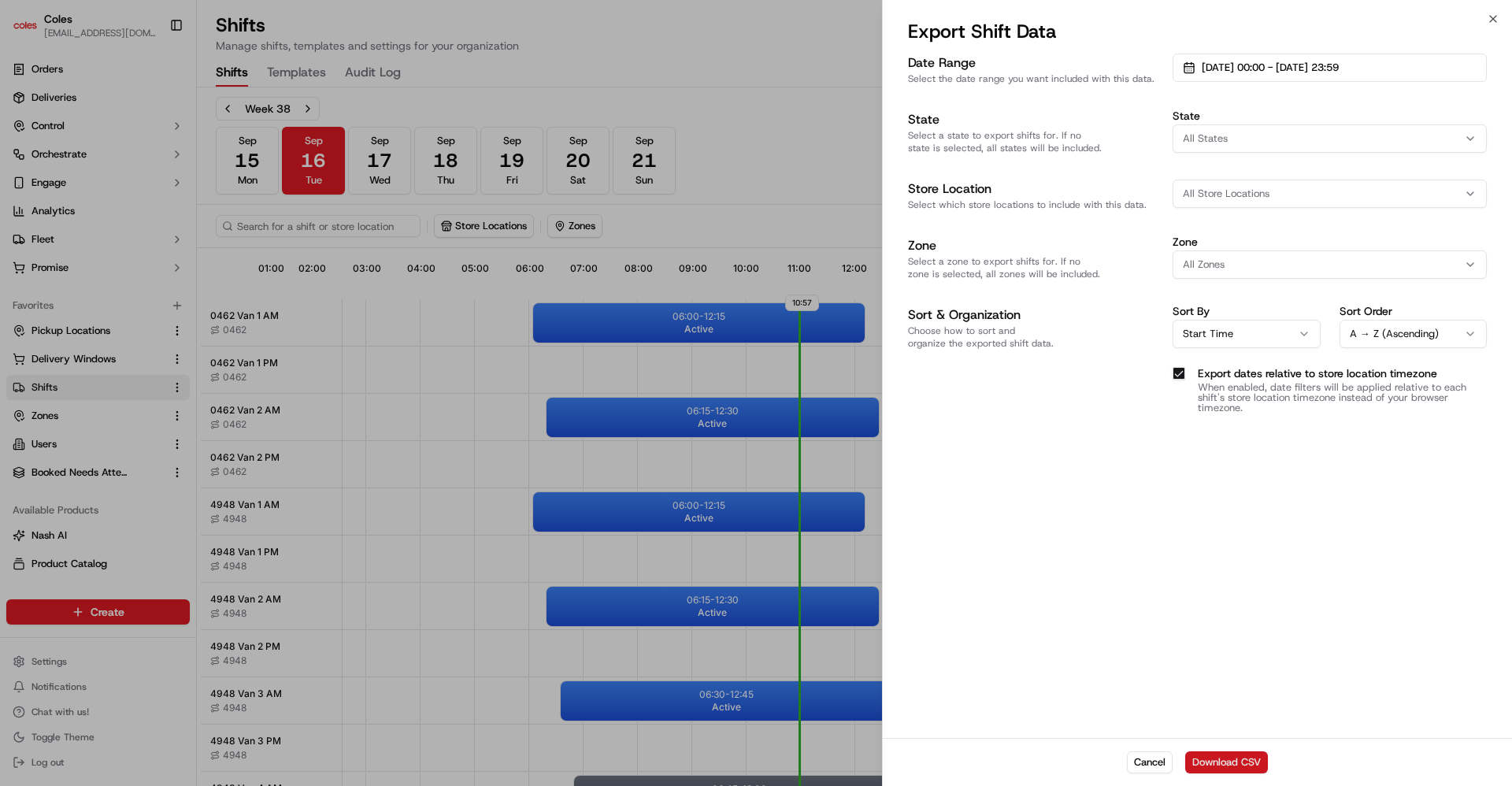
click at [1233, 759] on button "Download CSV" at bounding box center [1227, 762] width 83 height 22
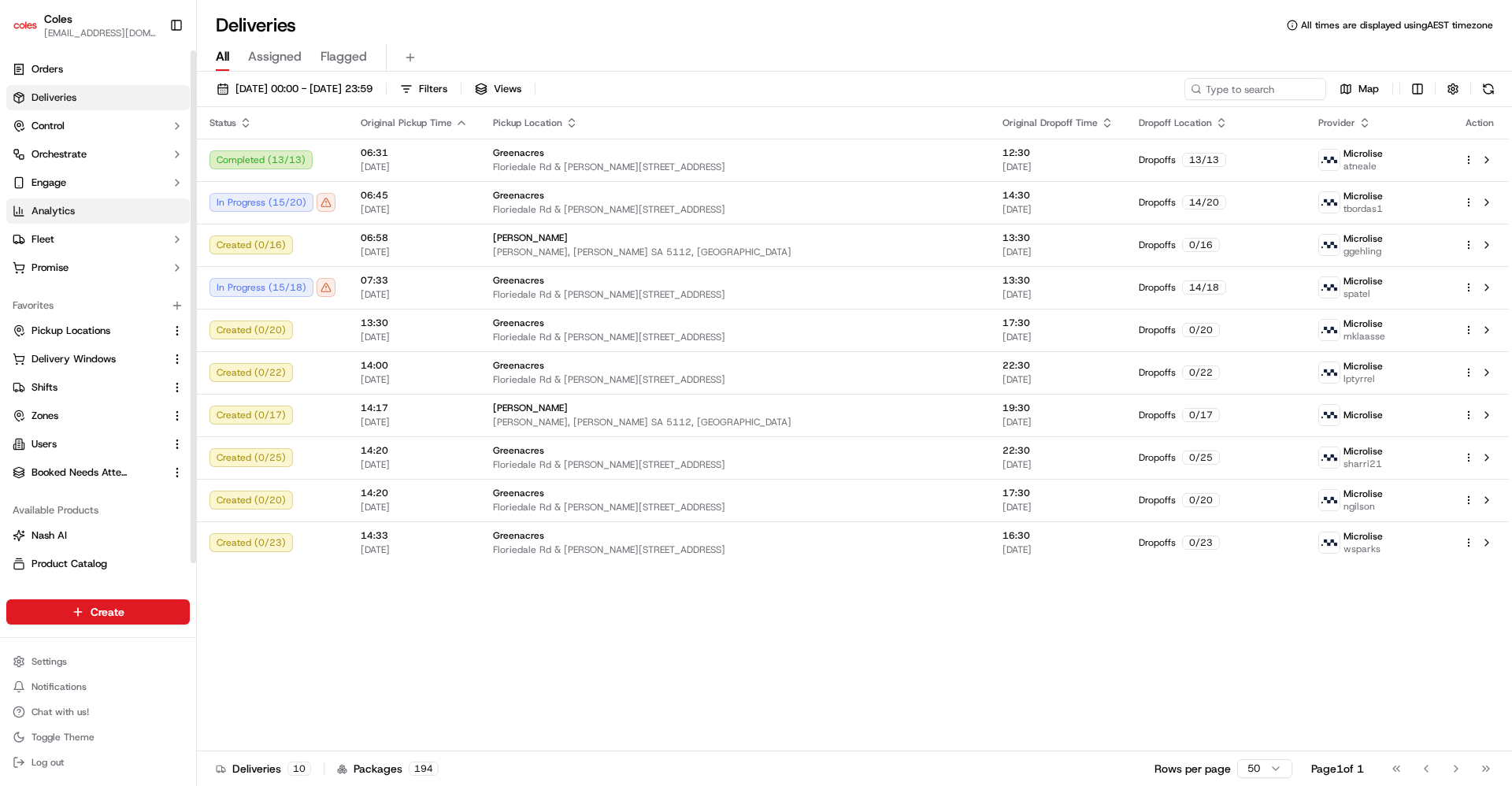
click at [54, 209] on span "Analytics" at bounding box center [53, 210] width 43 height 14
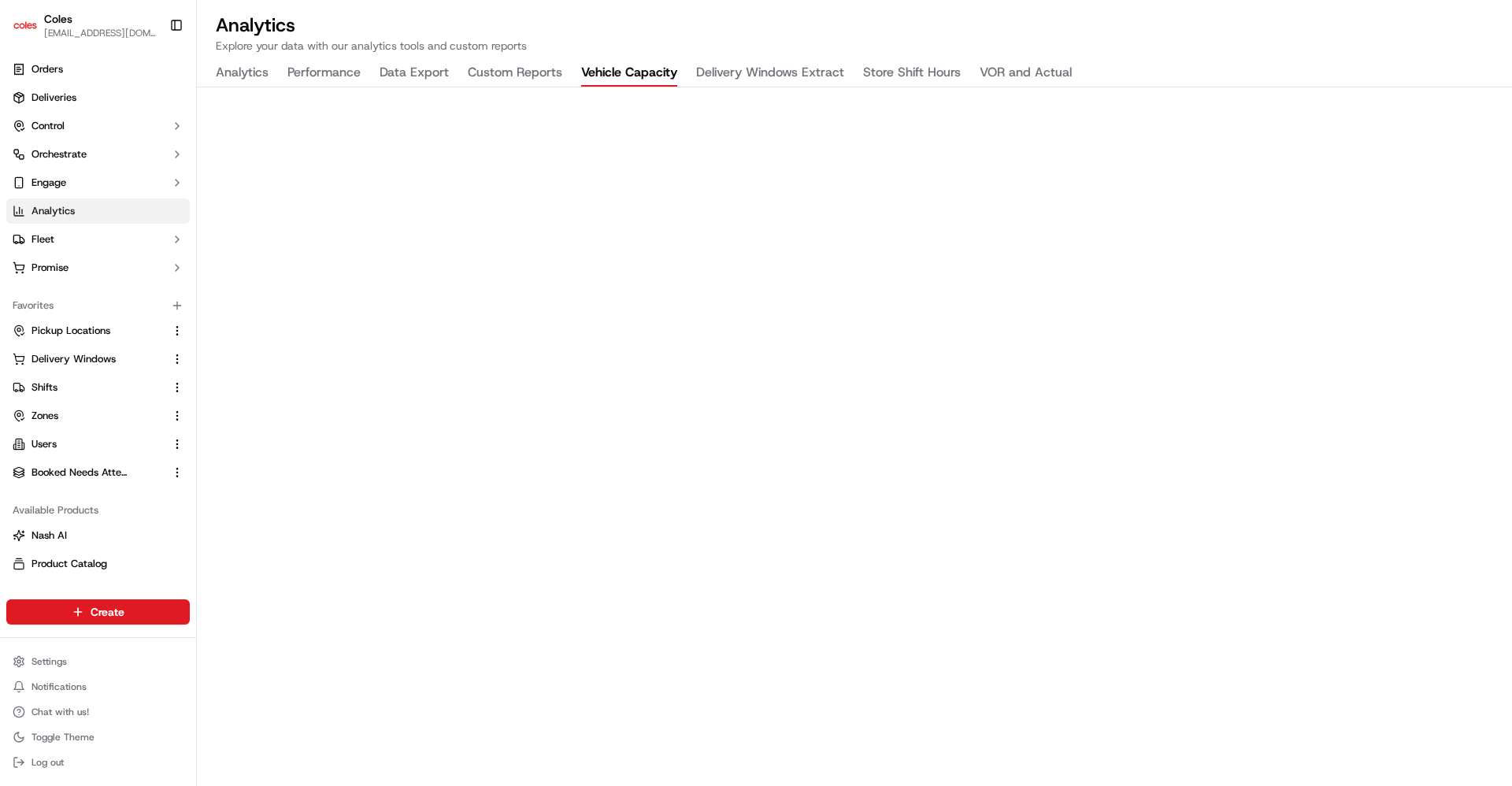
click at [610, 73] on button "Vehicle Capacity" at bounding box center [629, 73] width 96 height 27
